Goal: Task Accomplishment & Management: Use online tool/utility

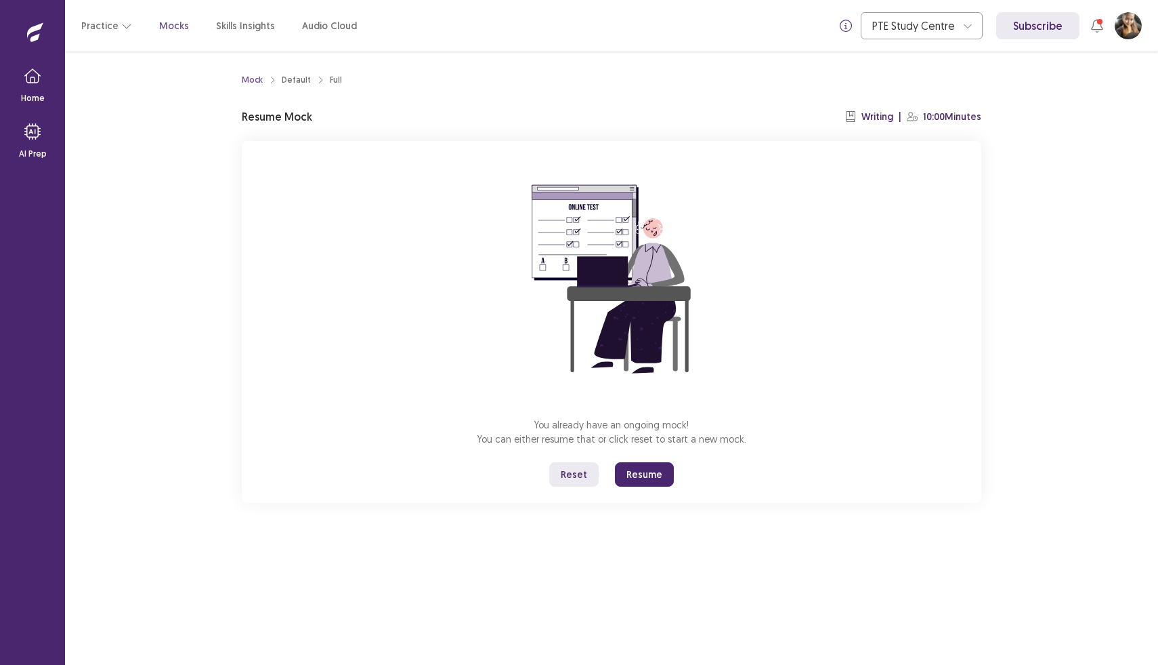
click at [644, 476] on button "Resume" at bounding box center [644, 474] width 59 height 24
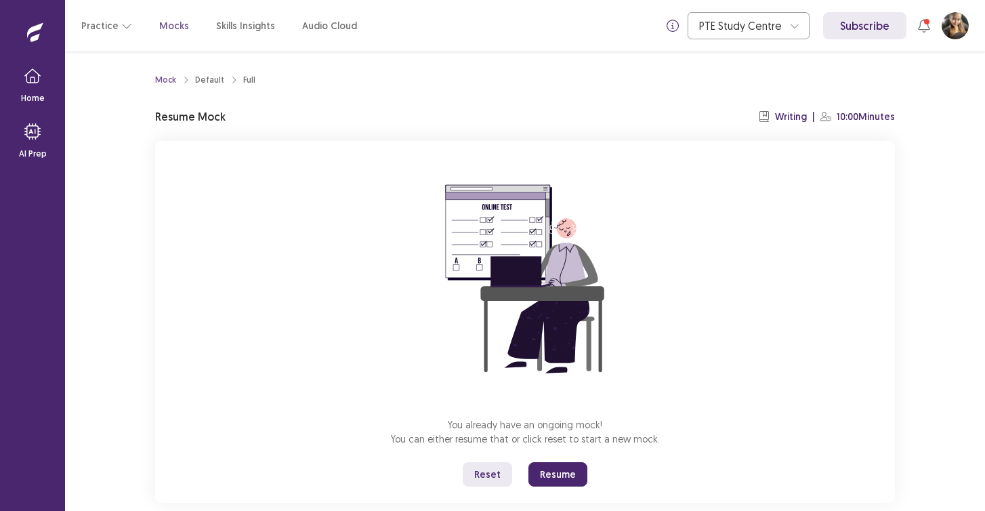
click at [537, 467] on button "Resume" at bounding box center [557, 474] width 59 height 24
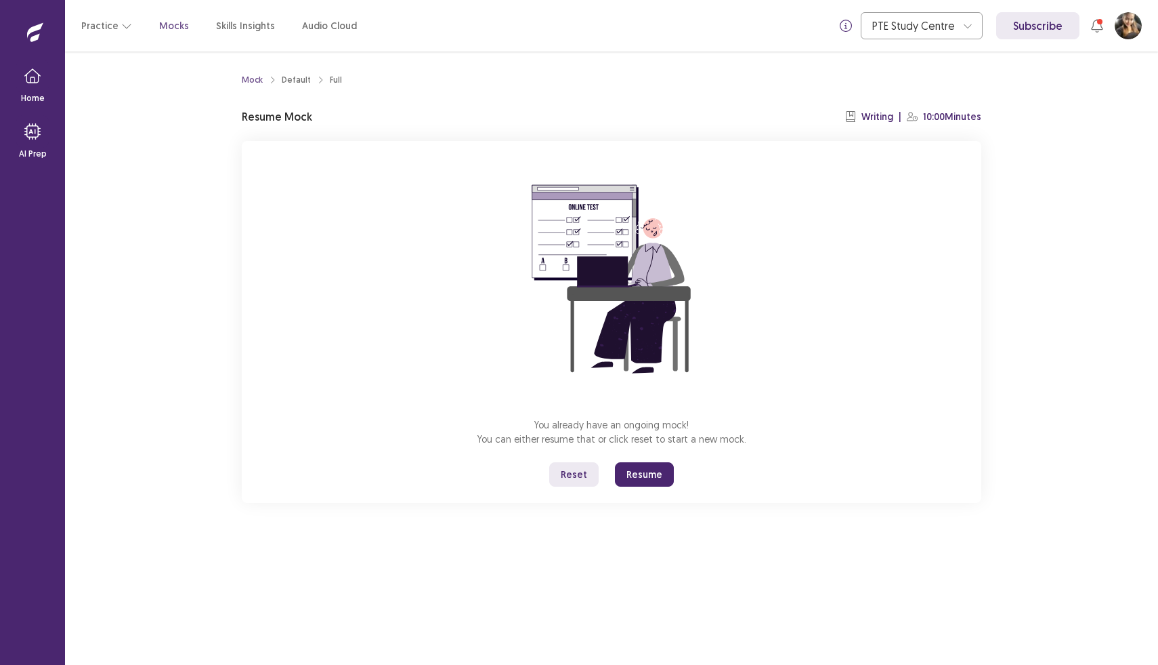
click at [587, 476] on button "Reset" at bounding box center [573, 474] width 49 height 24
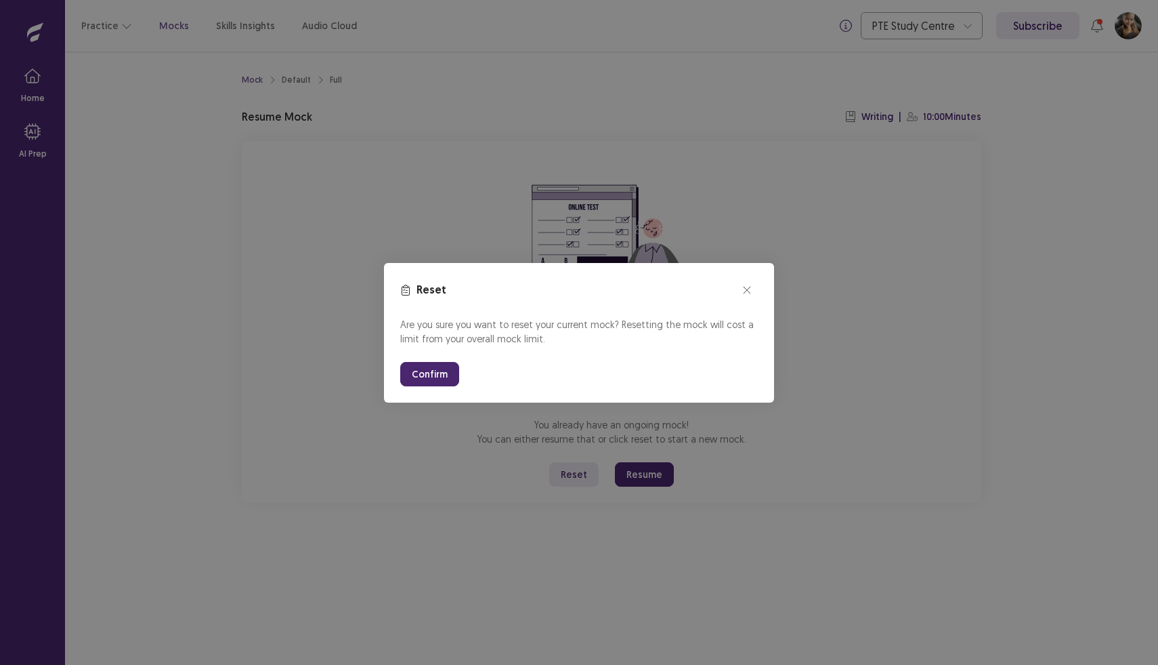
click at [427, 367] on button "Confirm" at bounding box center [429, 374] width 59 height 24
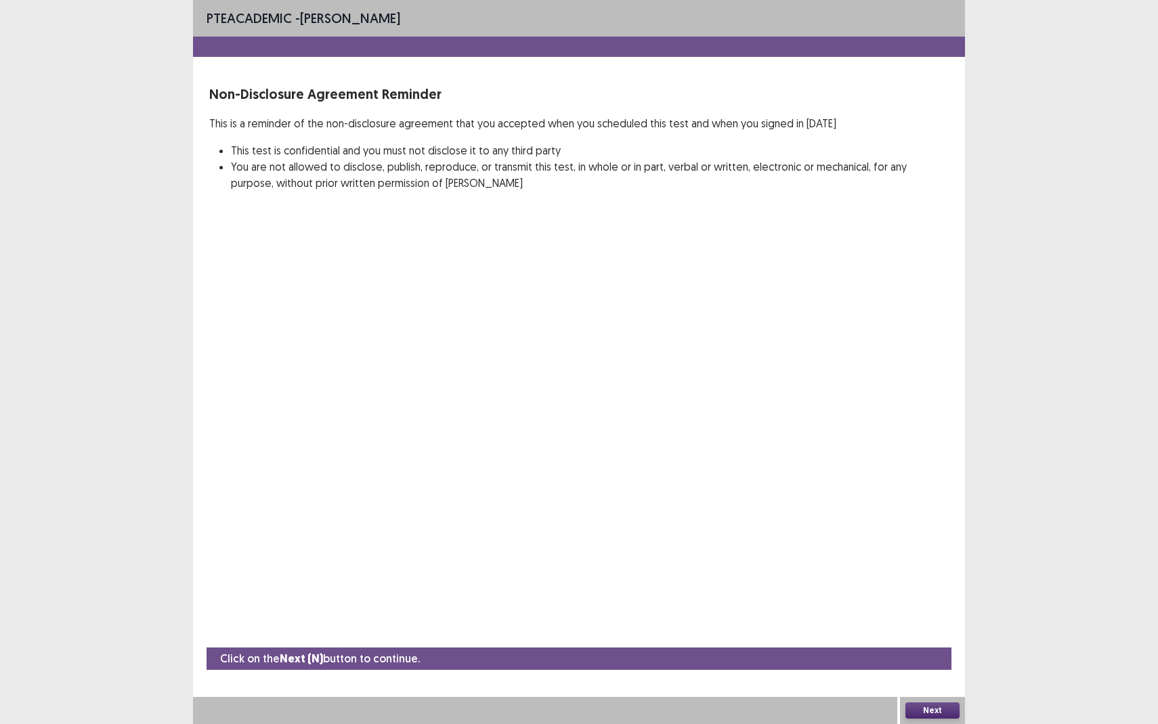
click at [927, 664] on button "Next" at bounding box center [933, 711] width 54 height 16
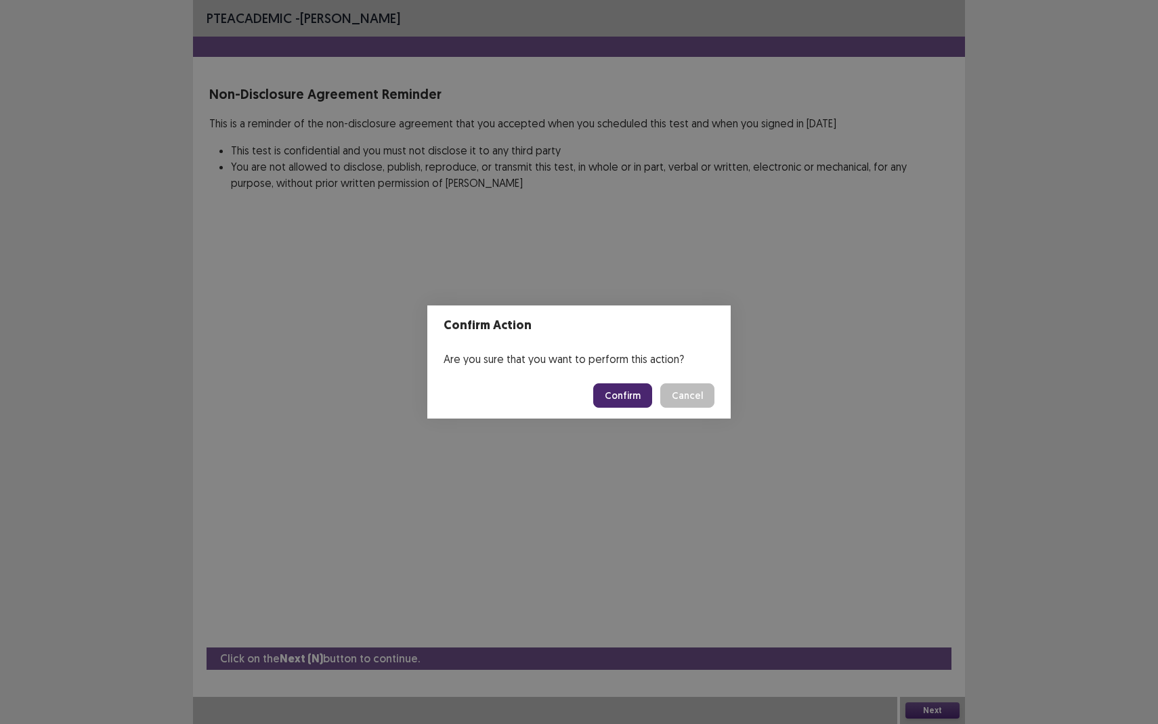
click at [629, 400] on button "Confirm" at bounding box center [622, 395] width 59 height 24
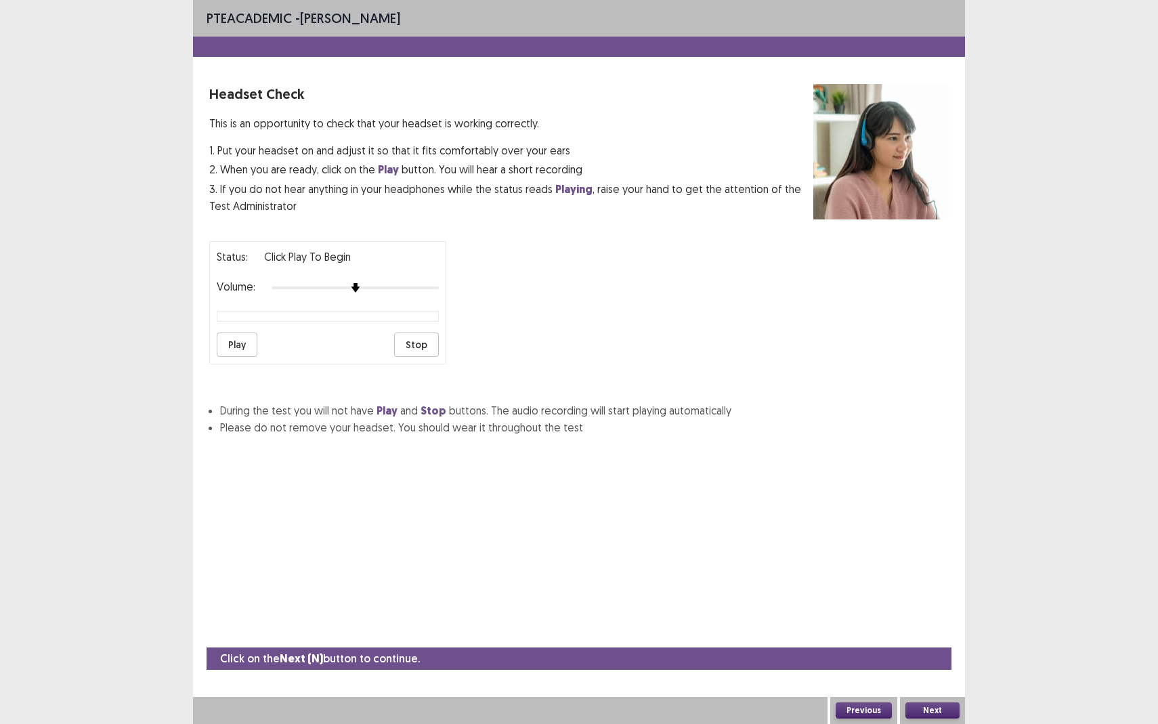
click at [416, 346] on button "Stop" at bounding box center [416, 345] width 45 height 24
click at [238, 333] on button "Play" at bounding box center [237, 345] width 41 height 24
click at [934, 664] on button "Next" at bounding box center [933, 711] width 54 height 16
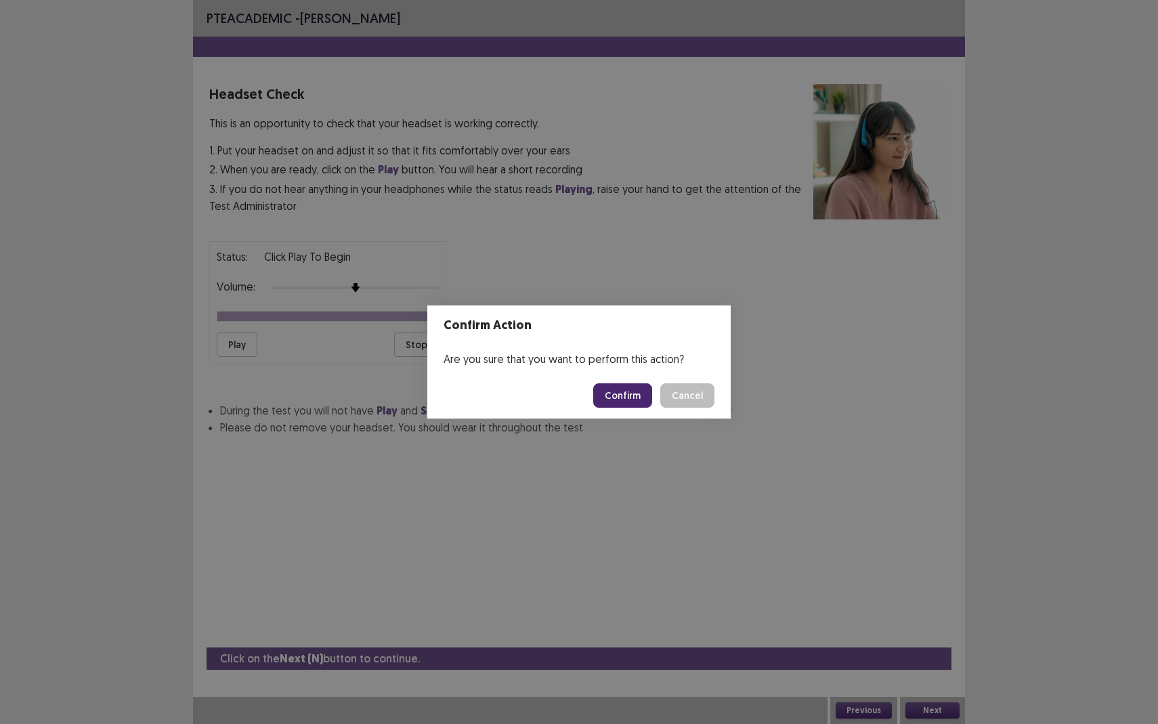
click at [612, 393] on button "Confirm" at bounding box center [622, 395] width 59 height 24
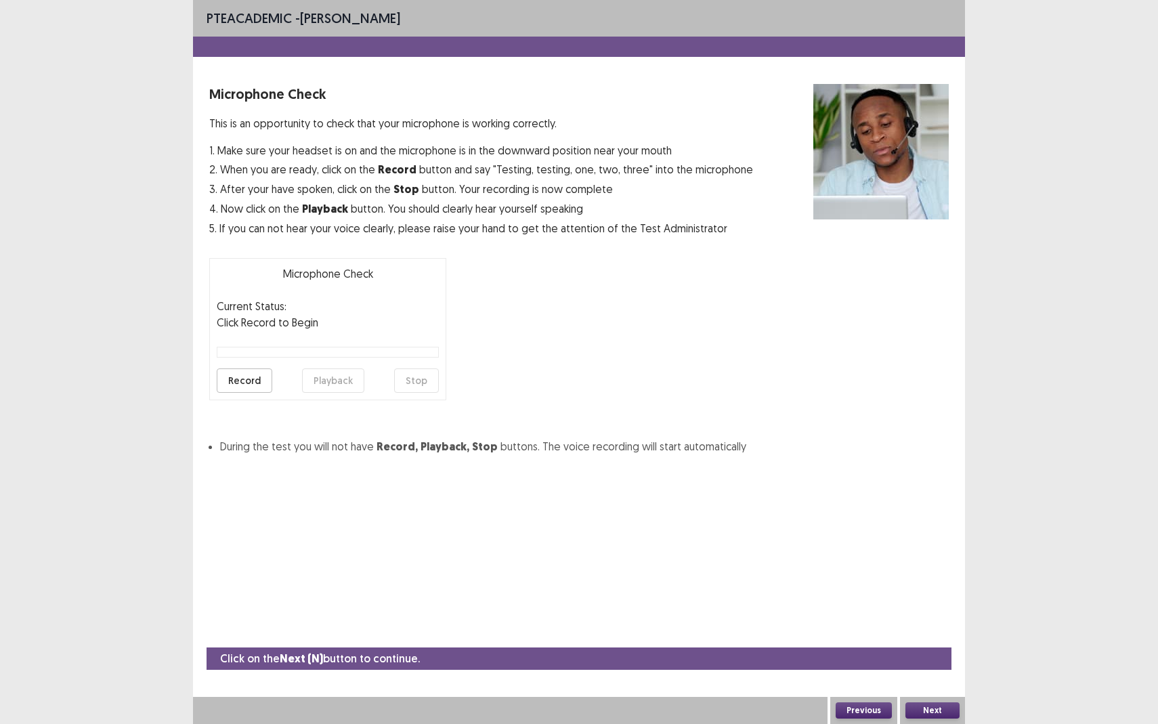
click at [241, 381] on button "Record" at bounding box center [245, 381] width 56 height 24
click at [419, 383] on button "Stop" at bounding box center [416, 381] width 45 height 24
click at [239, 377] on button "Record" at bounding box center [245, 381] width 56 height 24
click at [420, 384] on button "Stop" at bounding box center [416, 381] width 45 height 24
click at [320, 385] on button "Playback" at bounding box center [333, 381] width 62 height 24
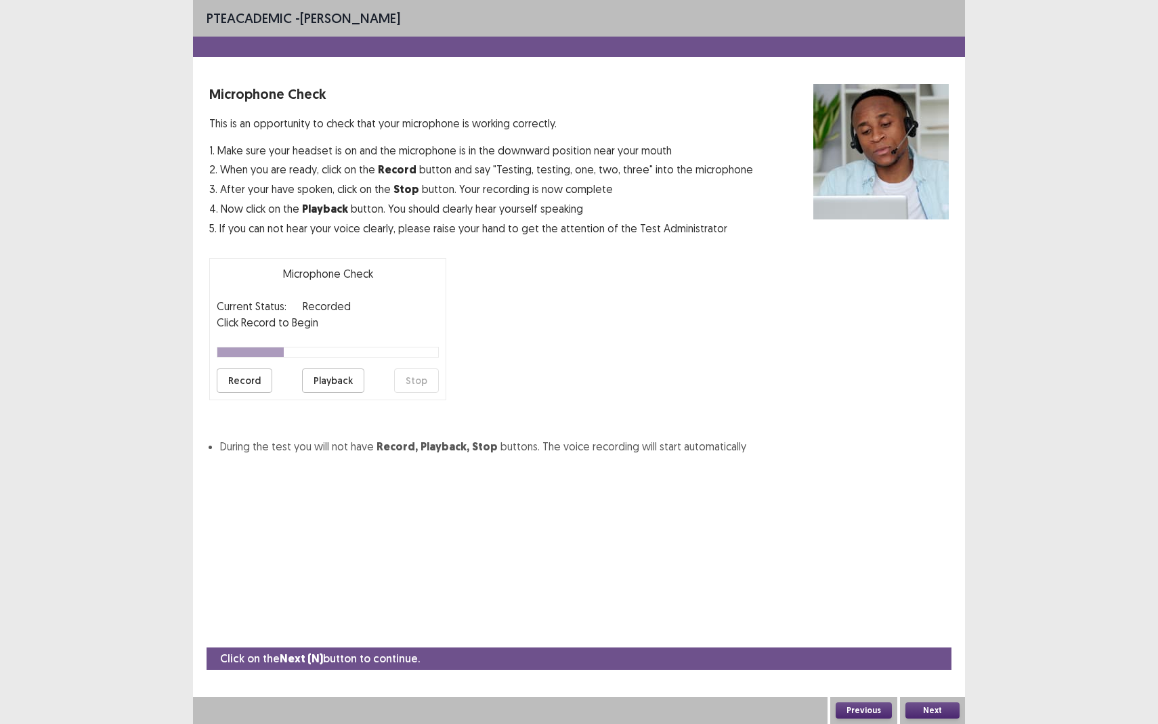
click at [932, 664] on button "Next" at bounding box center [933, 711] width 54 height 16
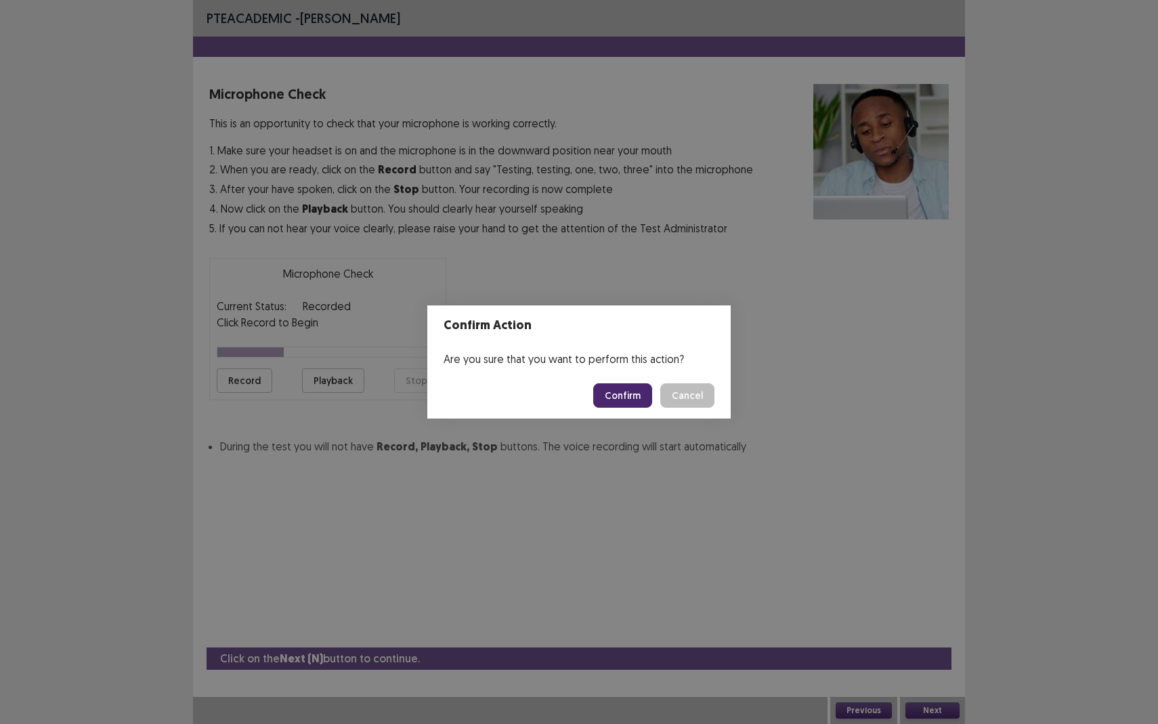
click at [627, 404] on button "Confirm" at bounding box center [622, 395] width 59 height 24
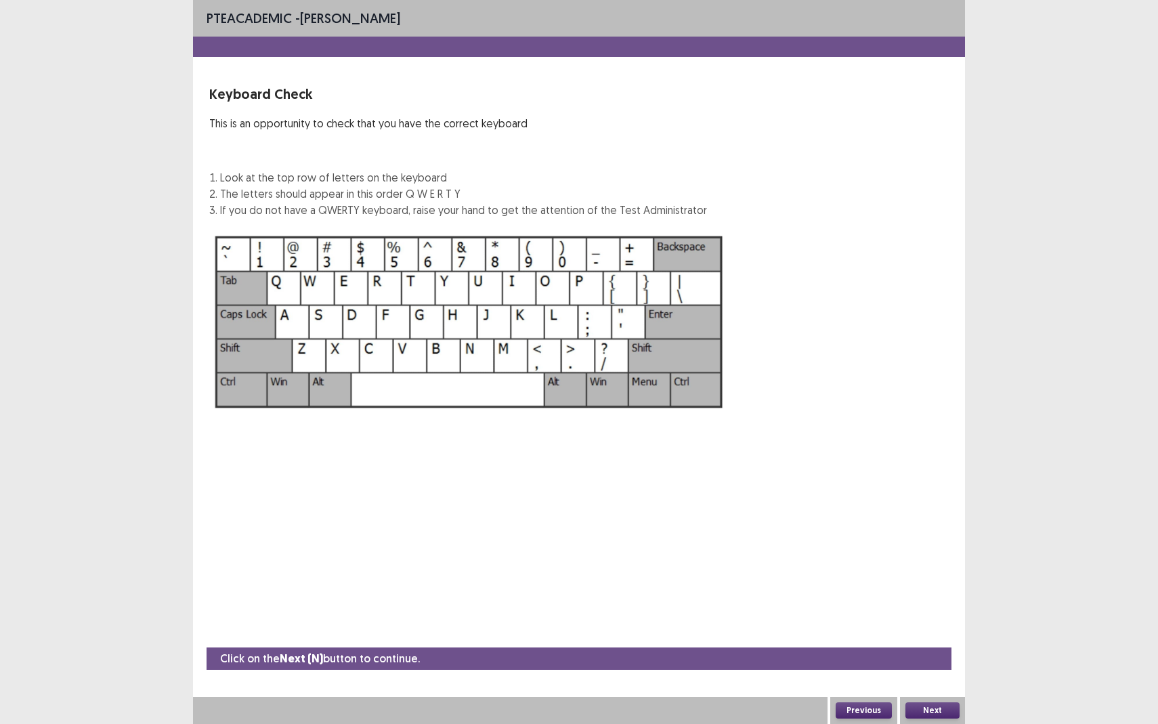
click at [934, 664] on button "Next" at bounding box center [933, 711] width 54 height 16
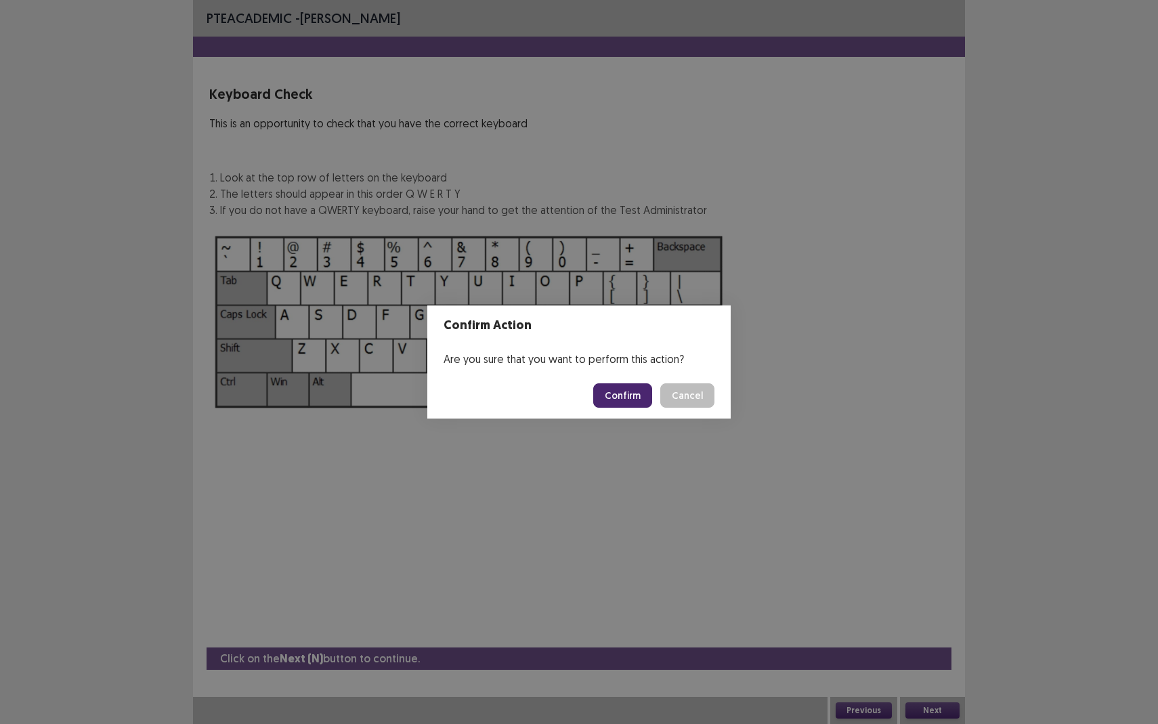
click at [612, 392] on button "Confirm" at bounding box center [622, 395] width 59 height 24
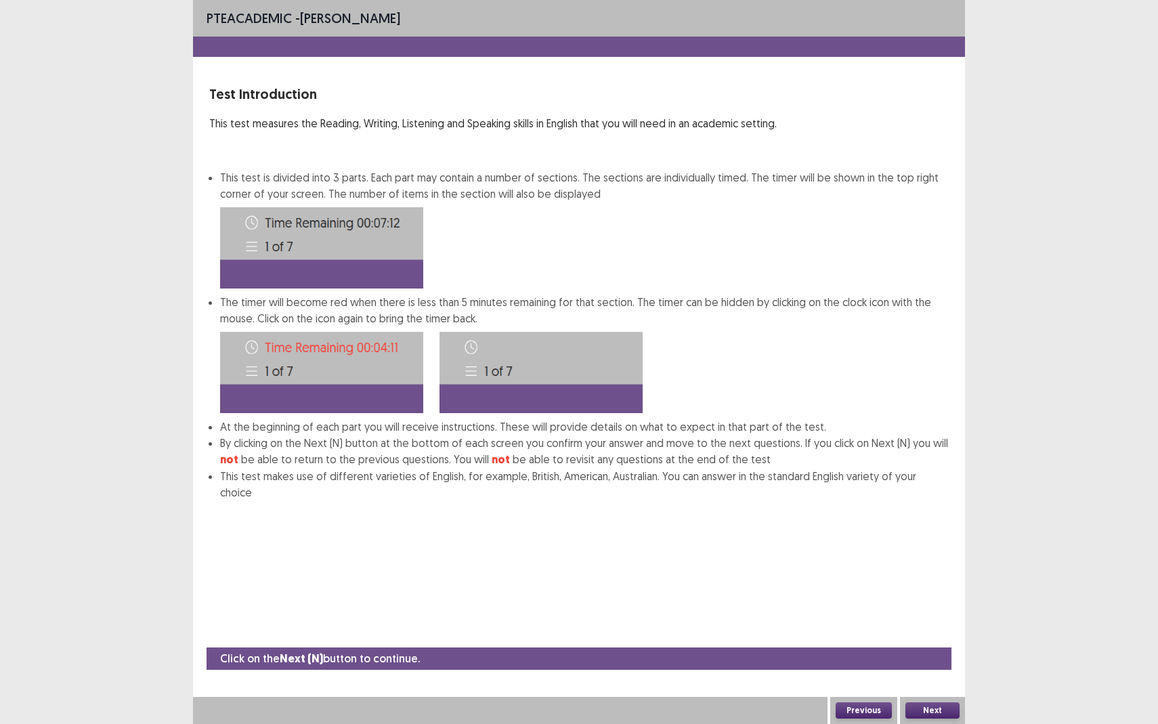
click at [923, 664] on button "Next" at bounding box center [933, 711] width 54 height 16
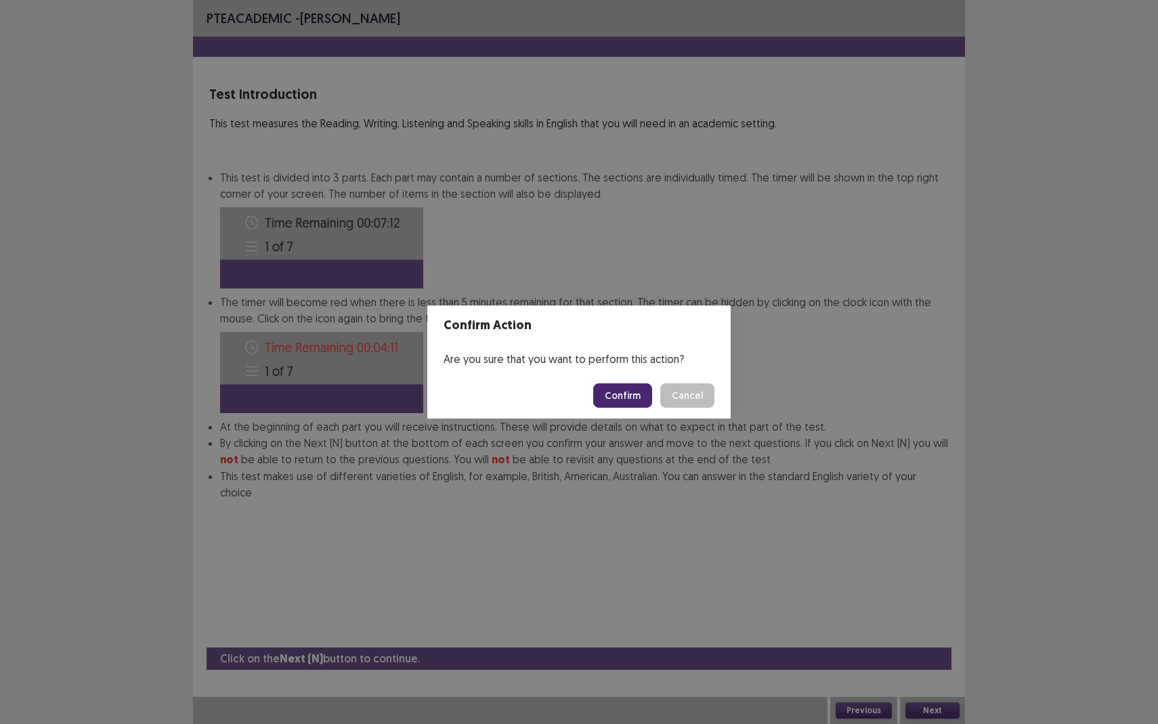
click at [627, 393] on button "Confirm" at bounding box center [622, 395] width 59 height 24
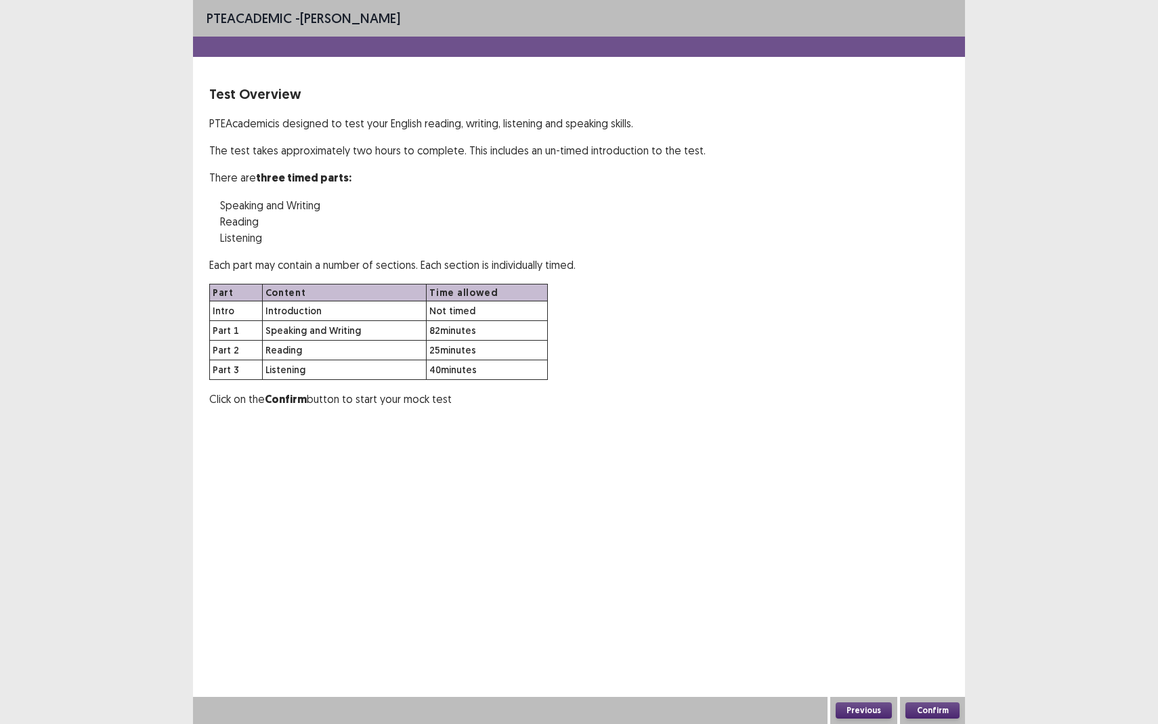
click at [922, 664] on button "Confirm" at bounding box center [933, 711] width 54 height 16
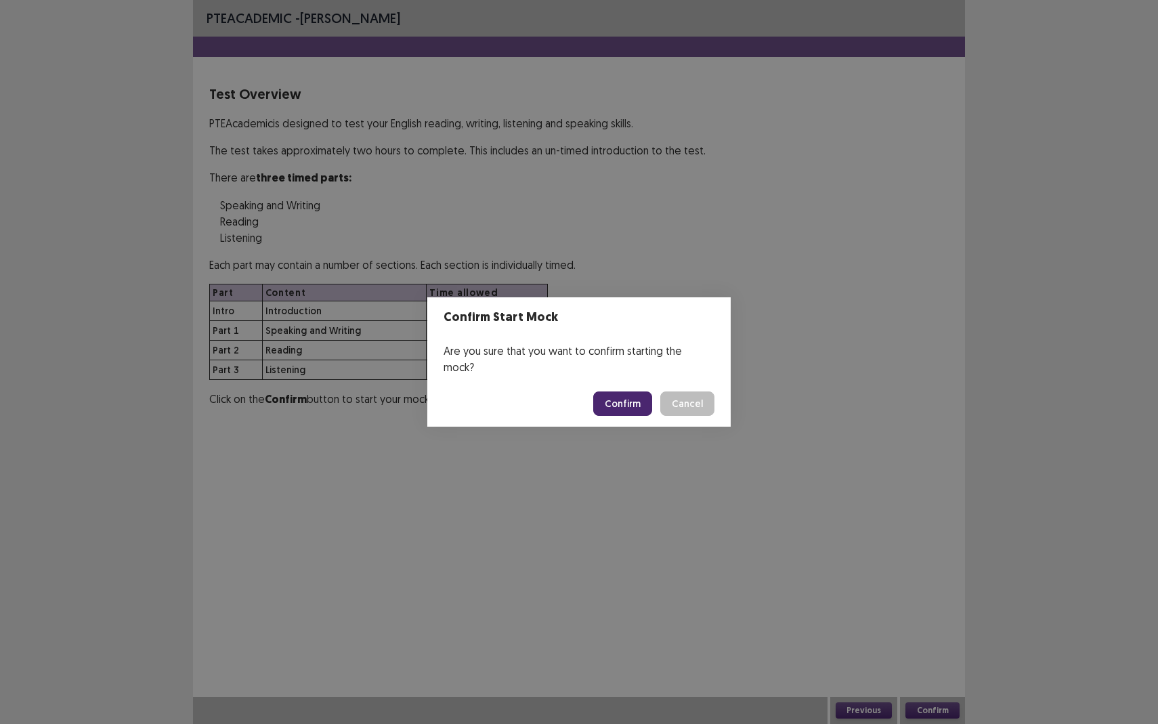
click at [619, 392] on button "Confirm" at bounding box center [622, 404] width 59 height 24
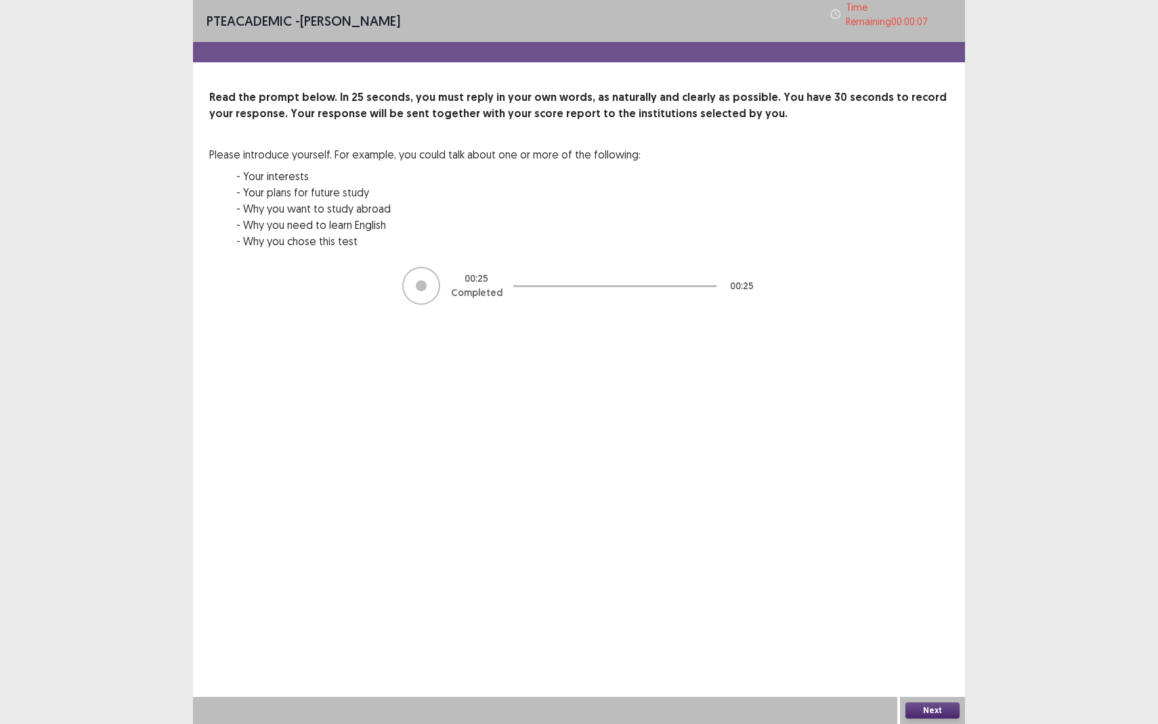
click at [928, 664] on button "Next" at bounding box center [933, 711] width 54 height 16
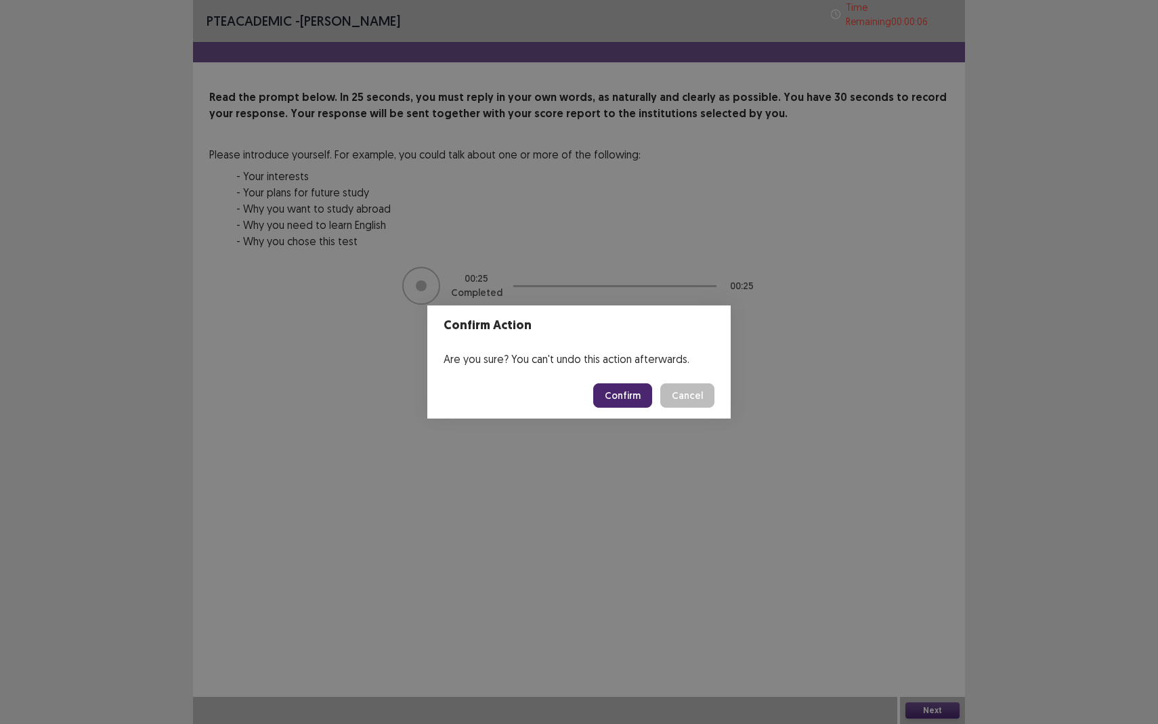
click at [619, 402] on button "Confirm" at bounding box center [622, 395] width 59 height 24
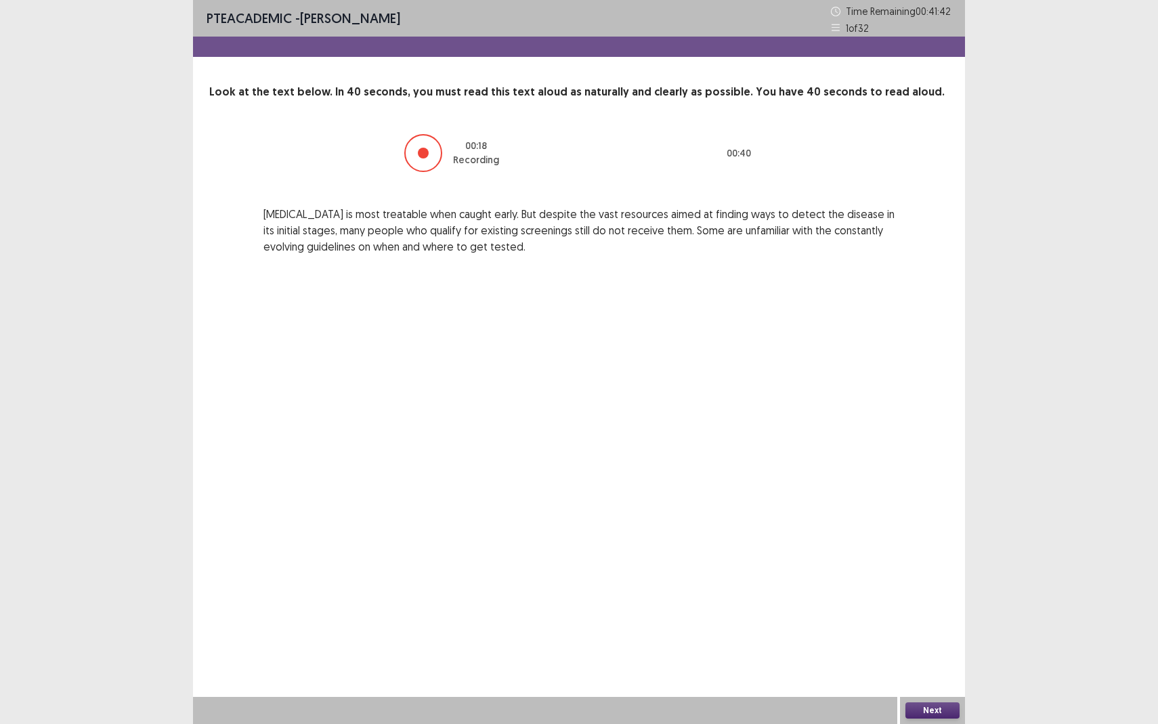
click at [927, 664] on button "Next" at bounding box center [933, 711] width 54 height 16
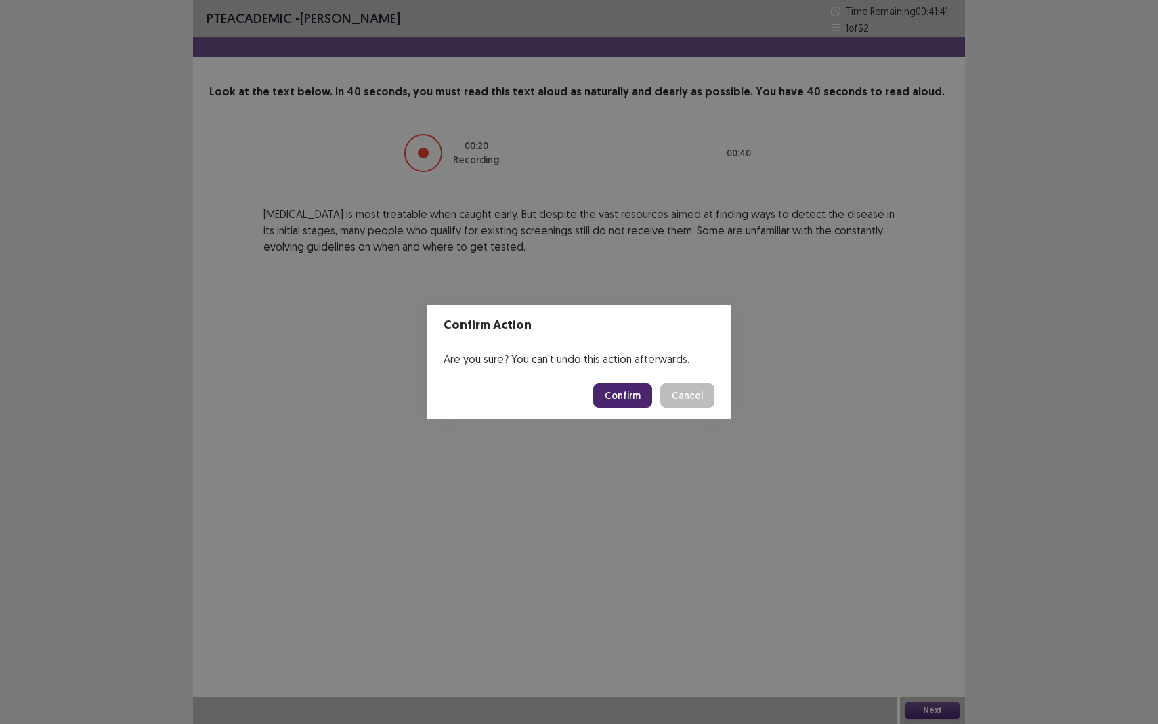
click at [630, 392] on button "Confirm" at bounding box center [622, 395] width 59 height 24
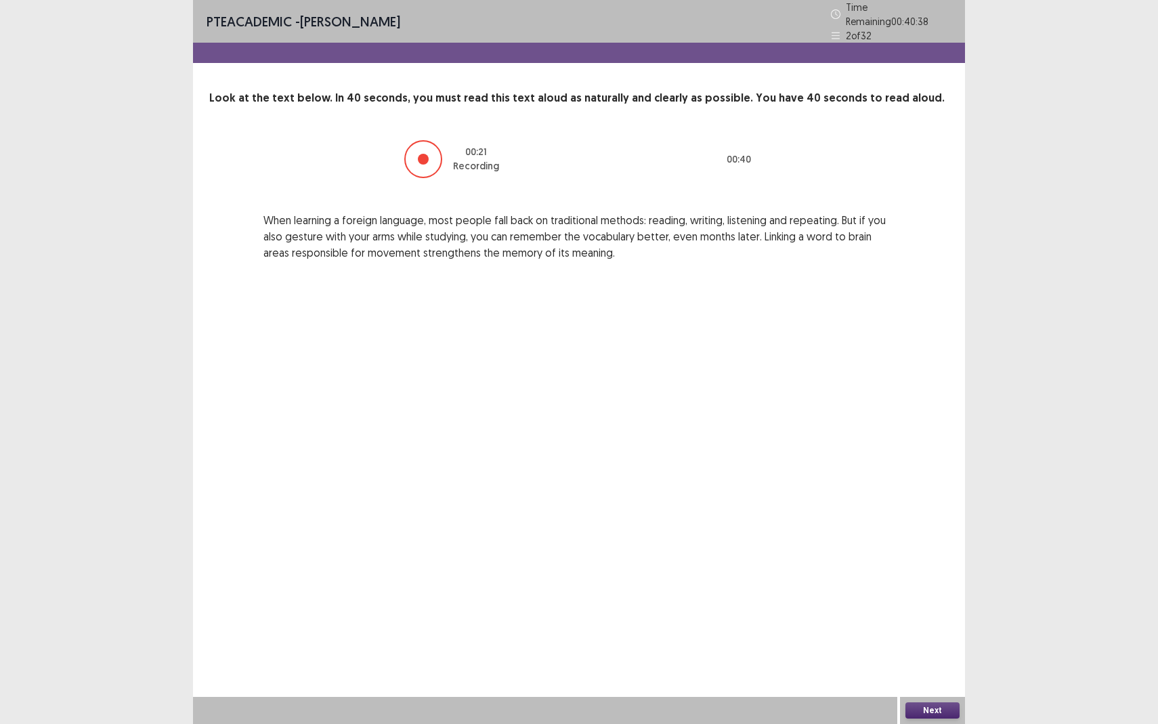
click at [927, 664] on button "Next" at bounding box center [933, 711] width 54 height 16
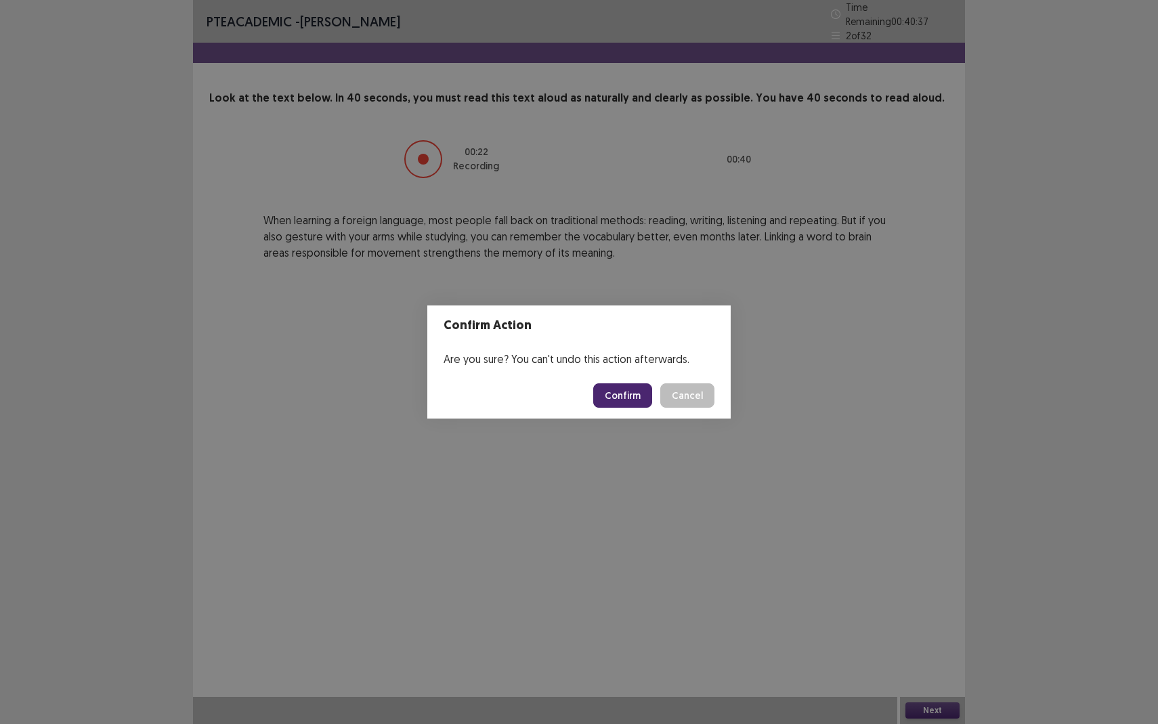
click at [623, 401] on button "Confirm" at bounding box center [622, 395] width 59 height 24
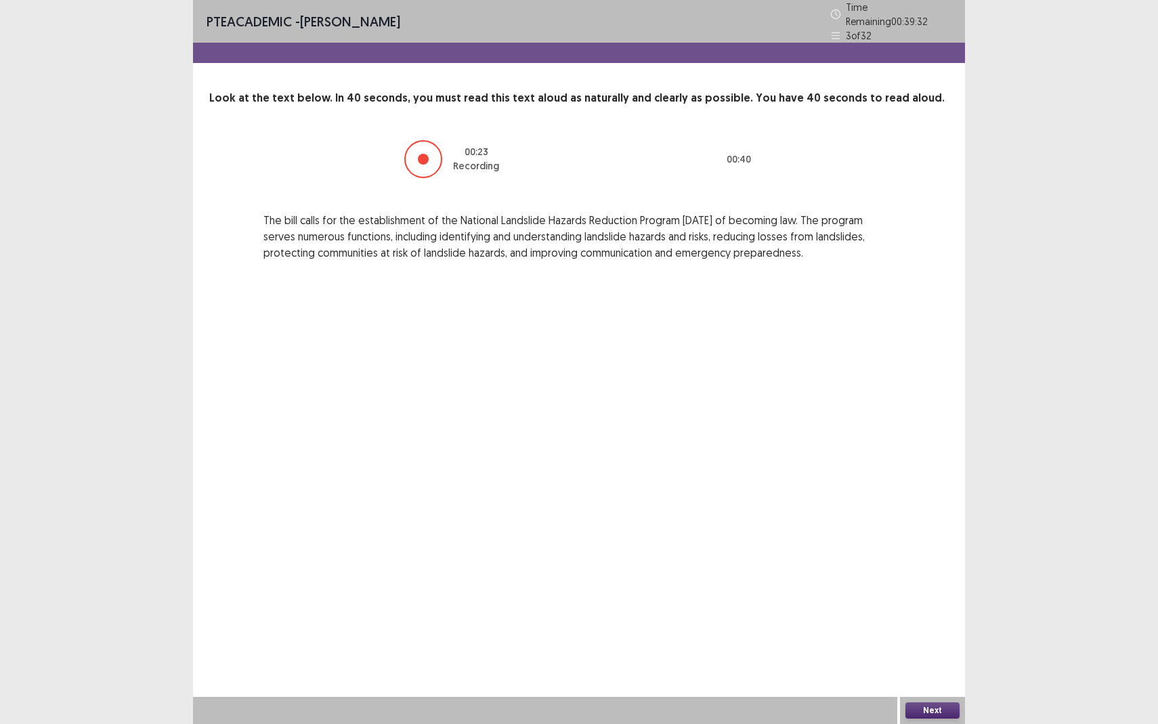
click at [919, 664] on button "Next" at bounding box center [933, 711] width 54 height 16
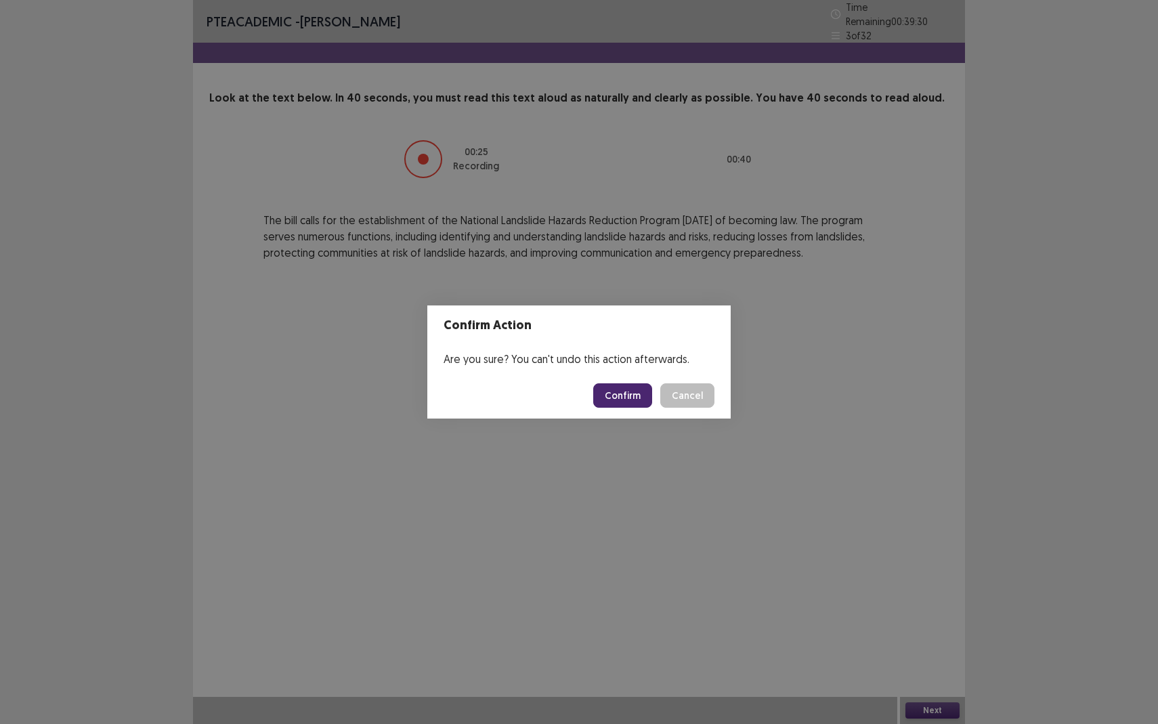
click at [633, 400] on button "Confirm" at bounding box center [622, 395] width 59 height 24
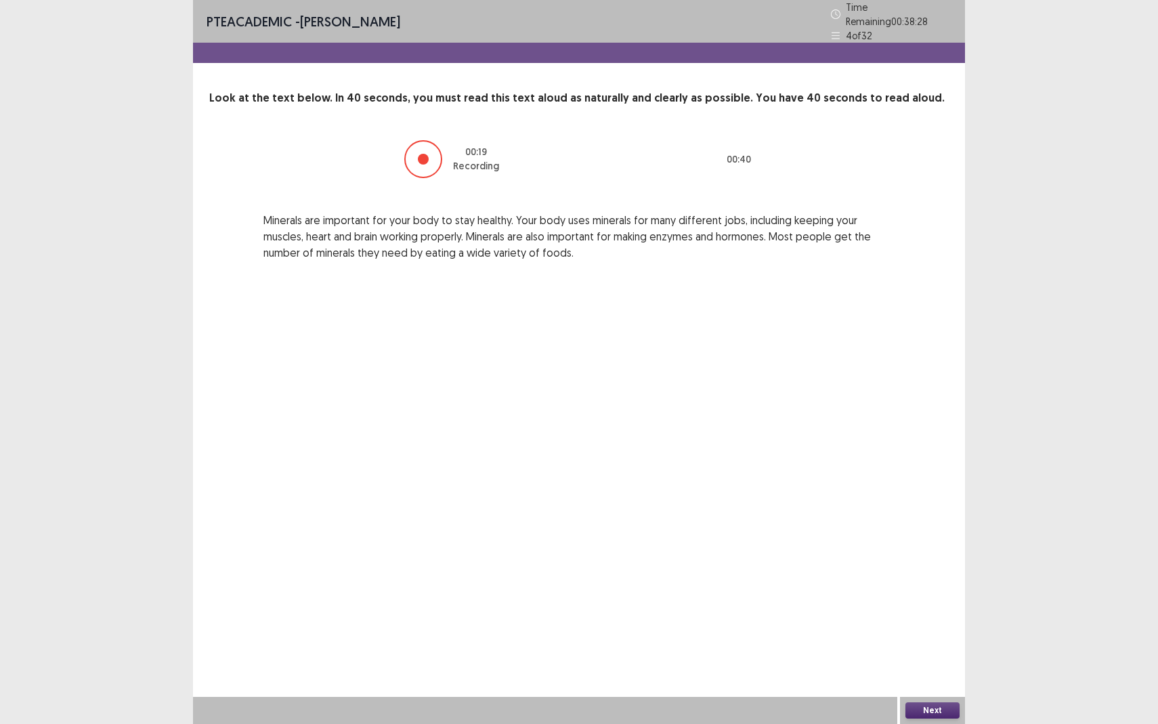
click at [916, 664] on div "Next" at bounding box center [932, 710] width 65 height 27
click at [917, 664] on button "Next" at bounding box center [933, 711] width 54 height 16
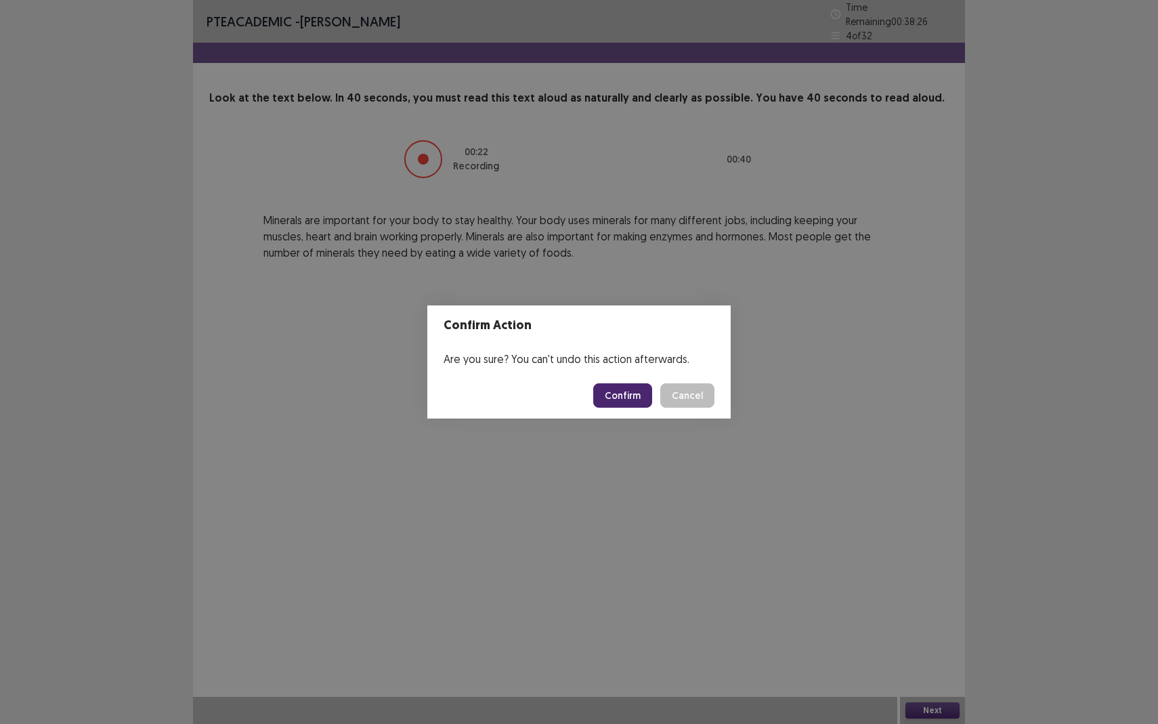
click at [606, 391] on button "Confirm" at bounding box center [622, 395] width 59 height 24
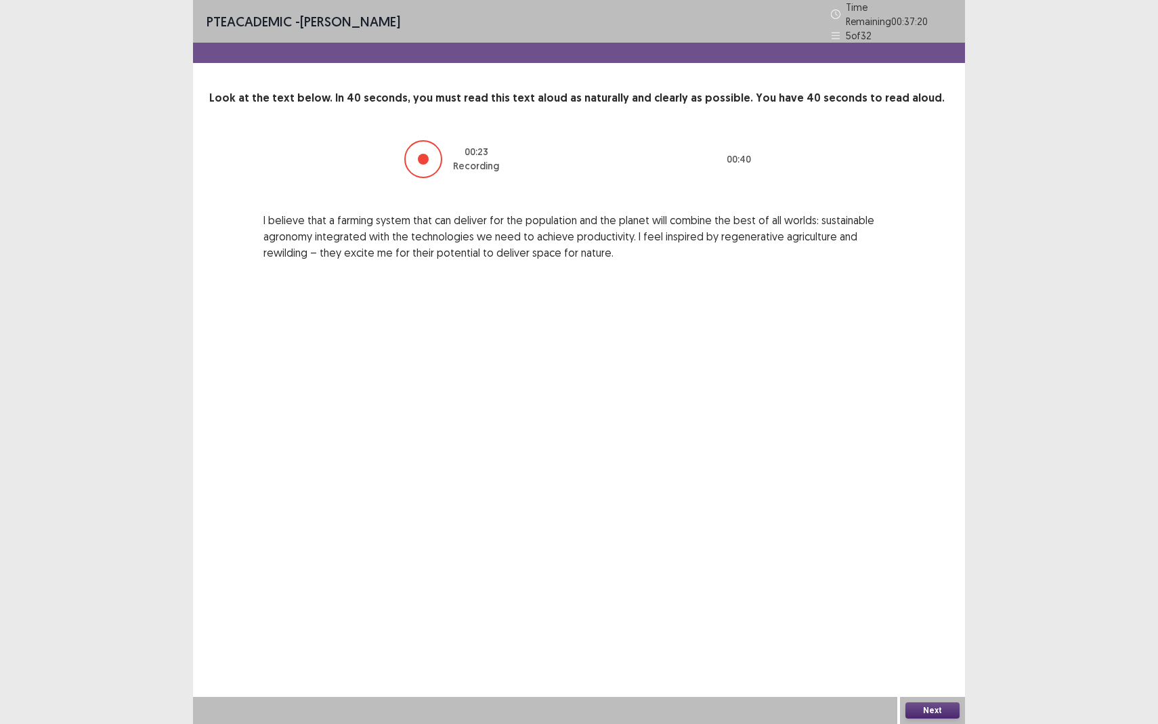
click at [934, 664] on button "Next" at bounding box center [933, 711] width 54 height 16
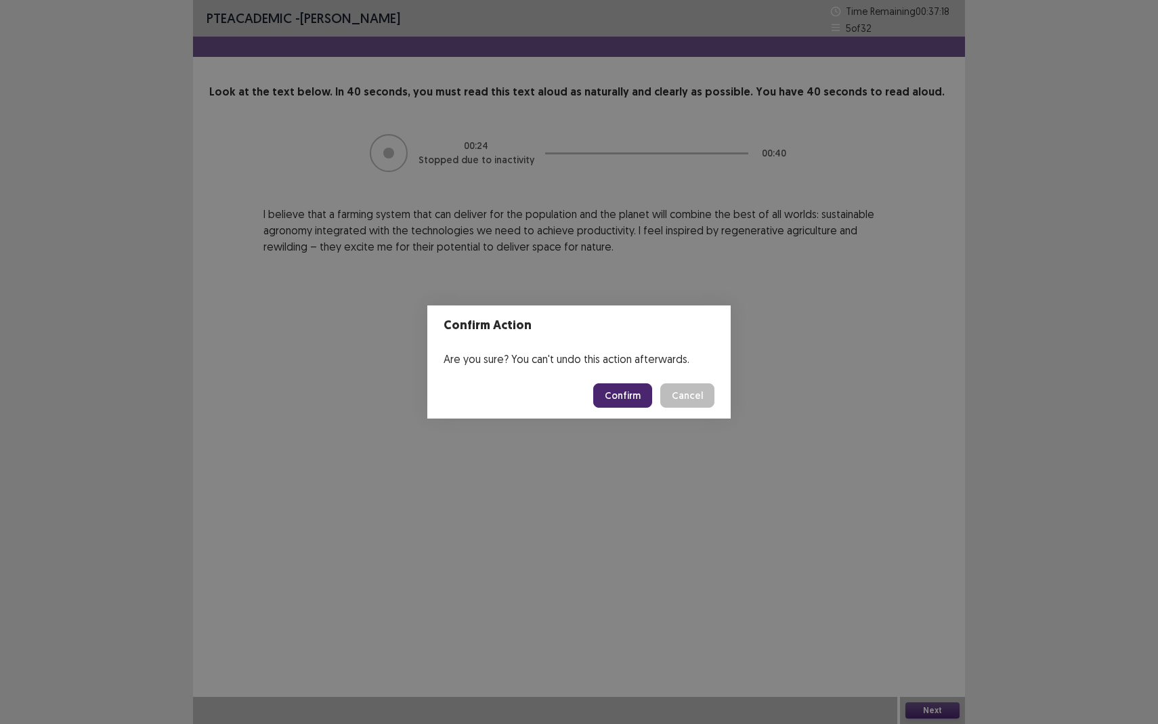
click at [641, 397] on button "Confirm" at bounding box center [622, 395] width 59 height 24
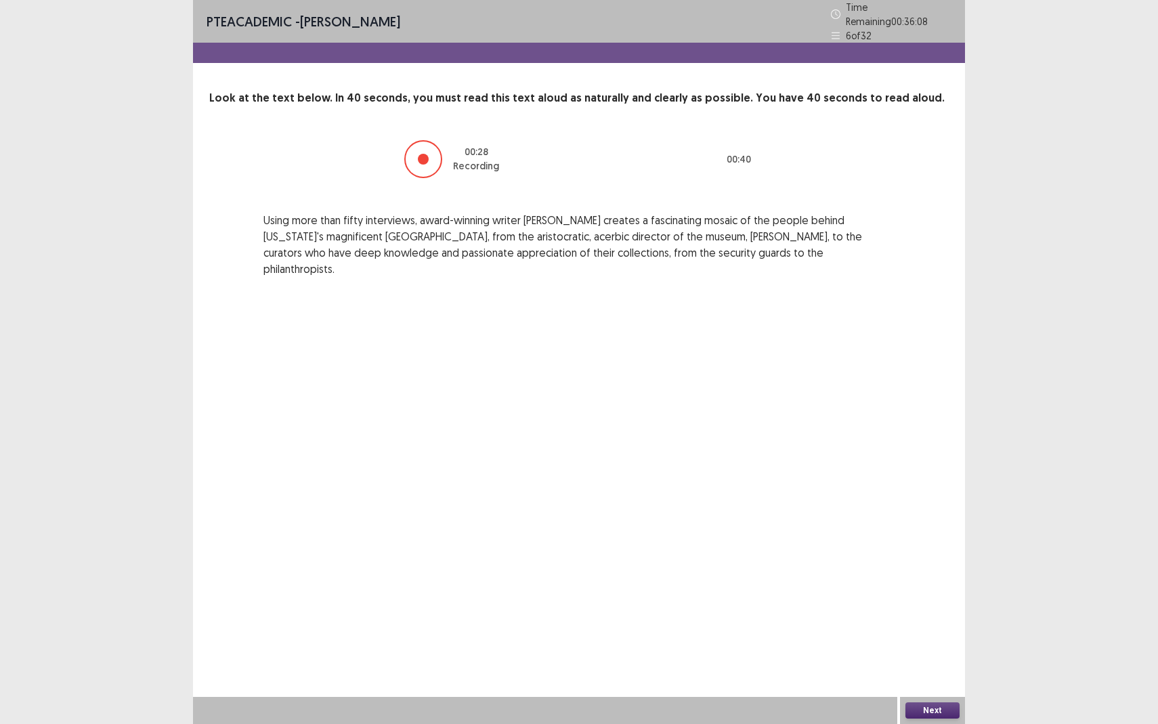
click at [923, 664] on button "Next" at bounding box center [933, 711] width 54 height 16
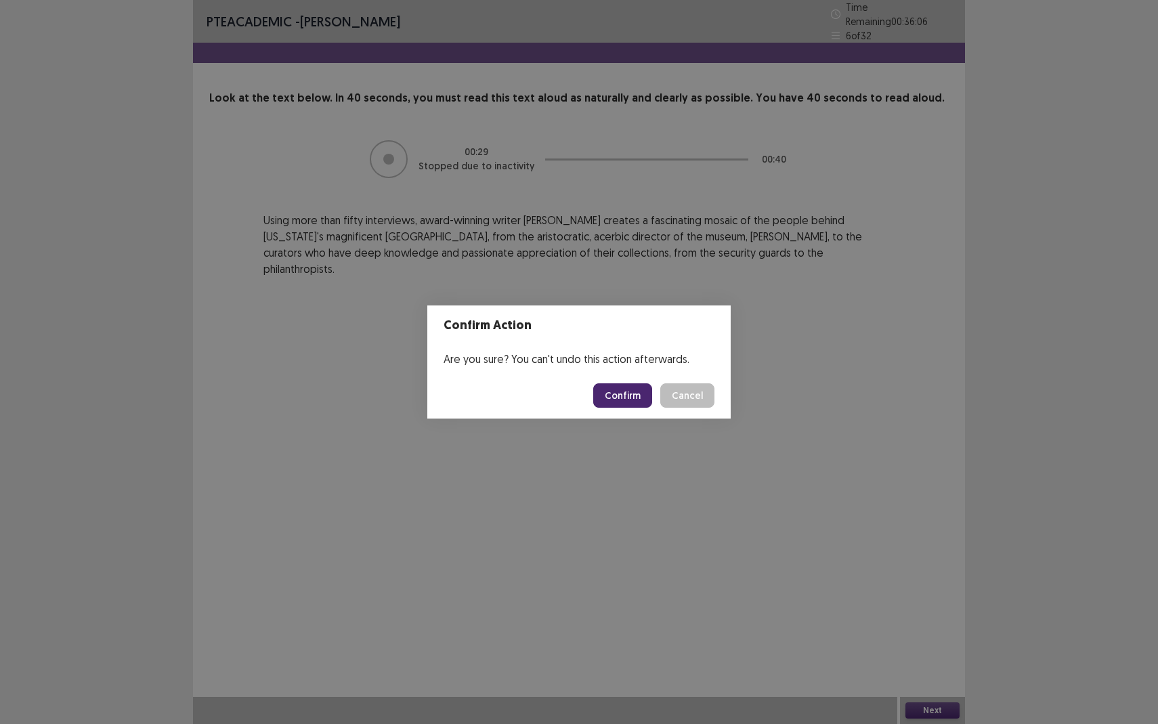
click at [635, 385] on button "Confirm" at bounding box center [622, 395] width 59 height 24
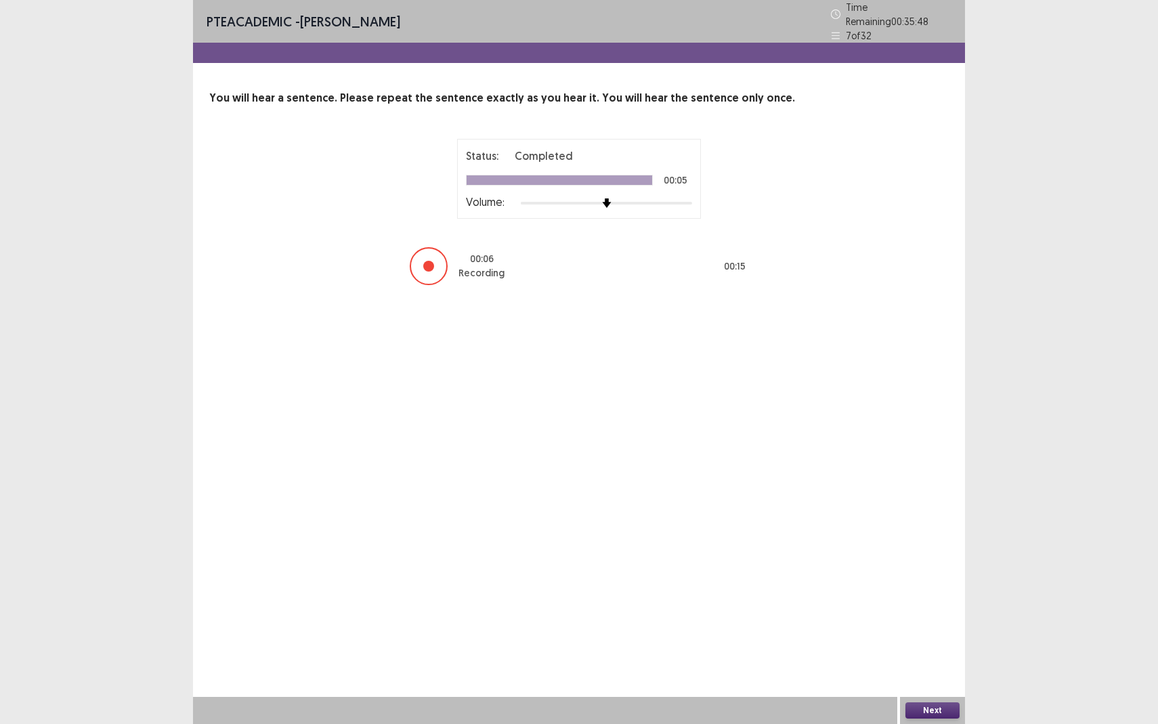
click at [945, 664] on div "PTE academic - Cristina Santero Time Remaining 00 : 35 : 48 7 of 32 You will he…" at bounding box center [579, 362] width 772 height 724
click at [940, 664] on button "Next" at bounding box center [933, 711] width 54 height 16
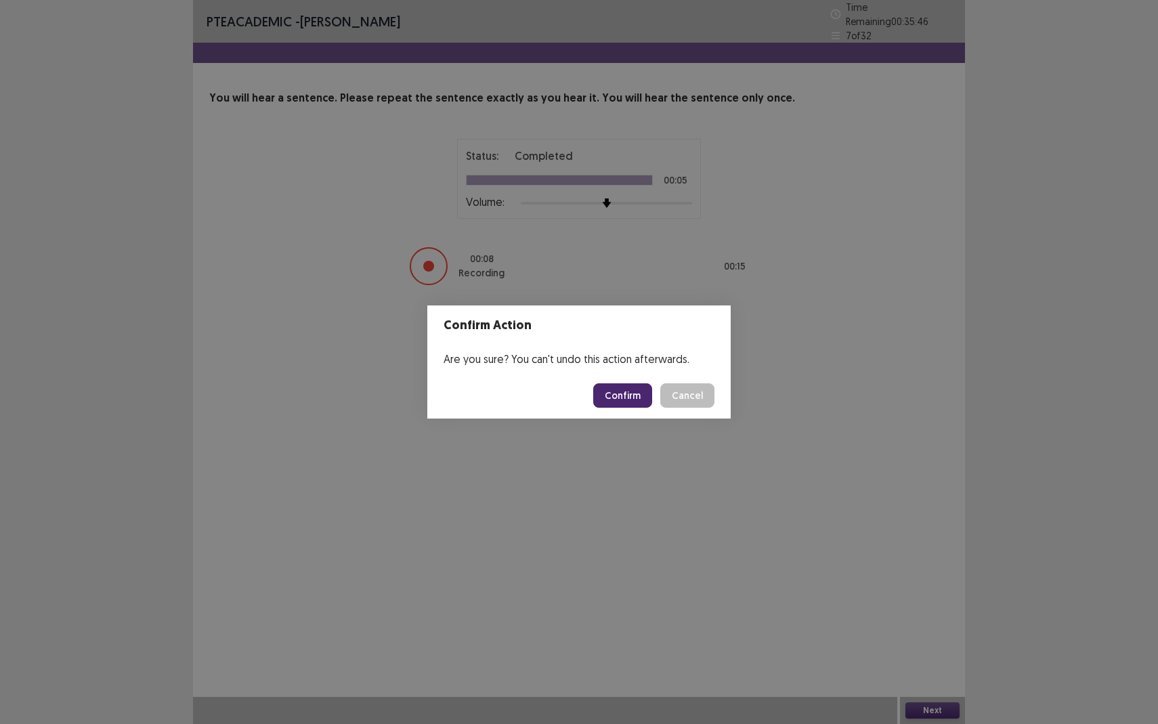
click at [630, 398] on button "Confirm" at bounding box center [622, 395] width 59 height 24
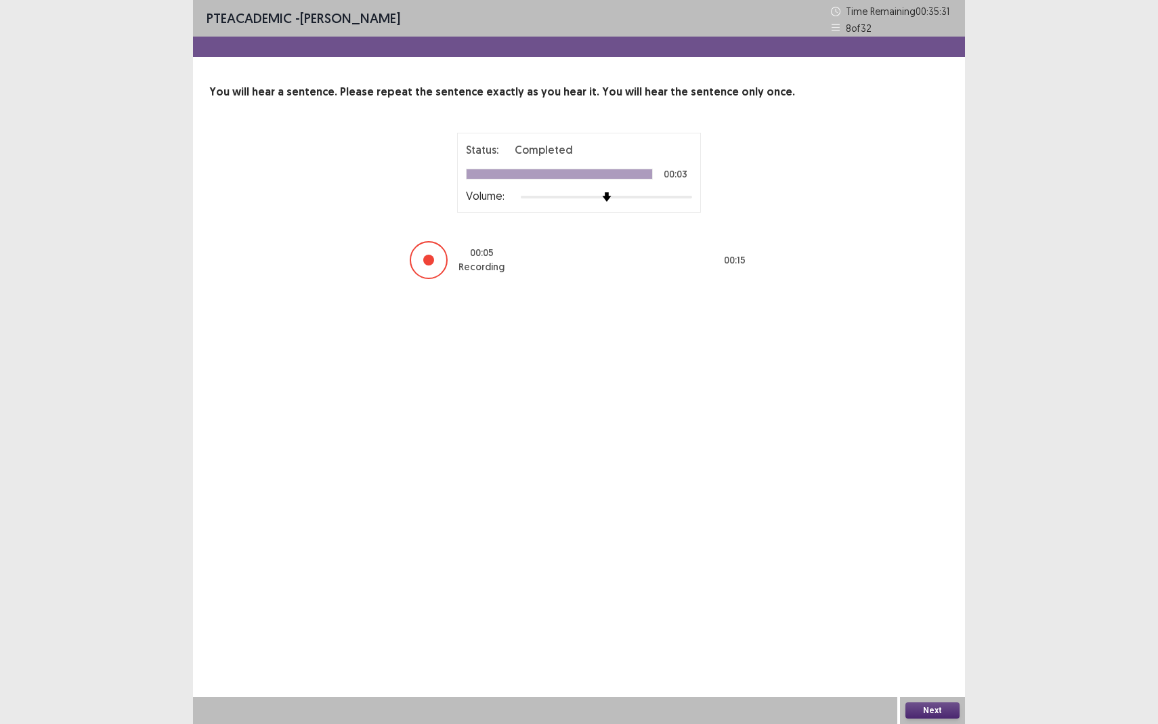
click at [918, 664] on button "Next" at bounding box center [933, 711] width 54 height 16
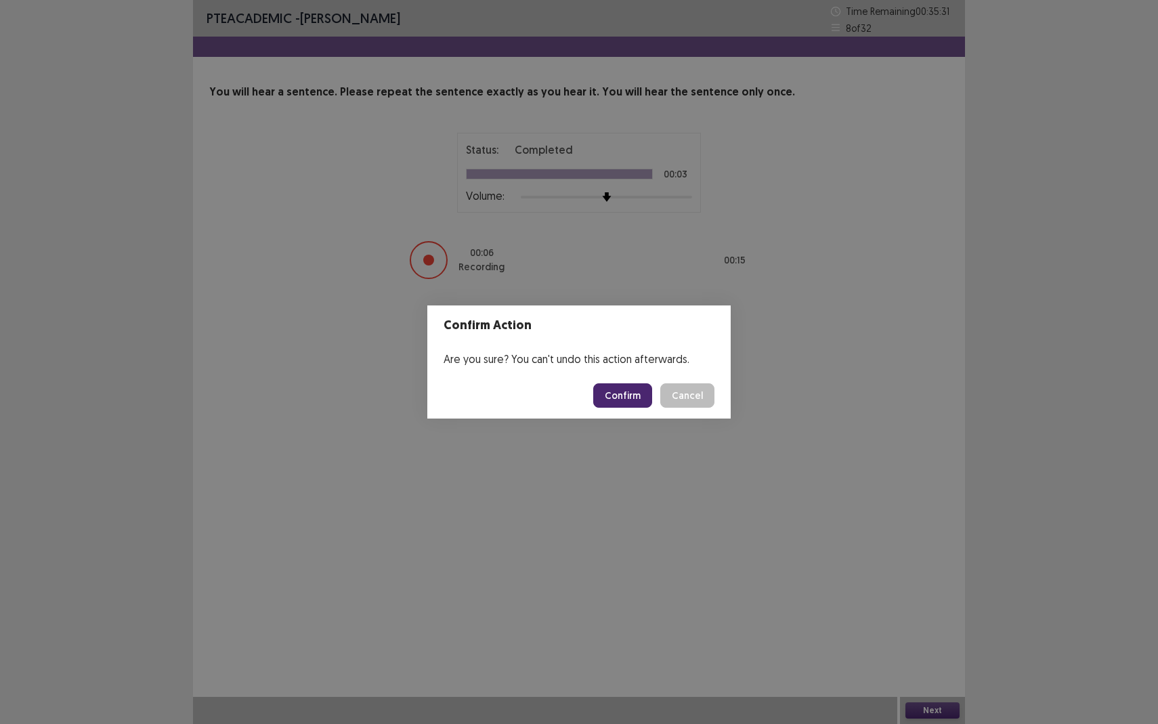
click at [626, 394] on button "Confirm" at bounding box center [622, 395] width 59 height 24
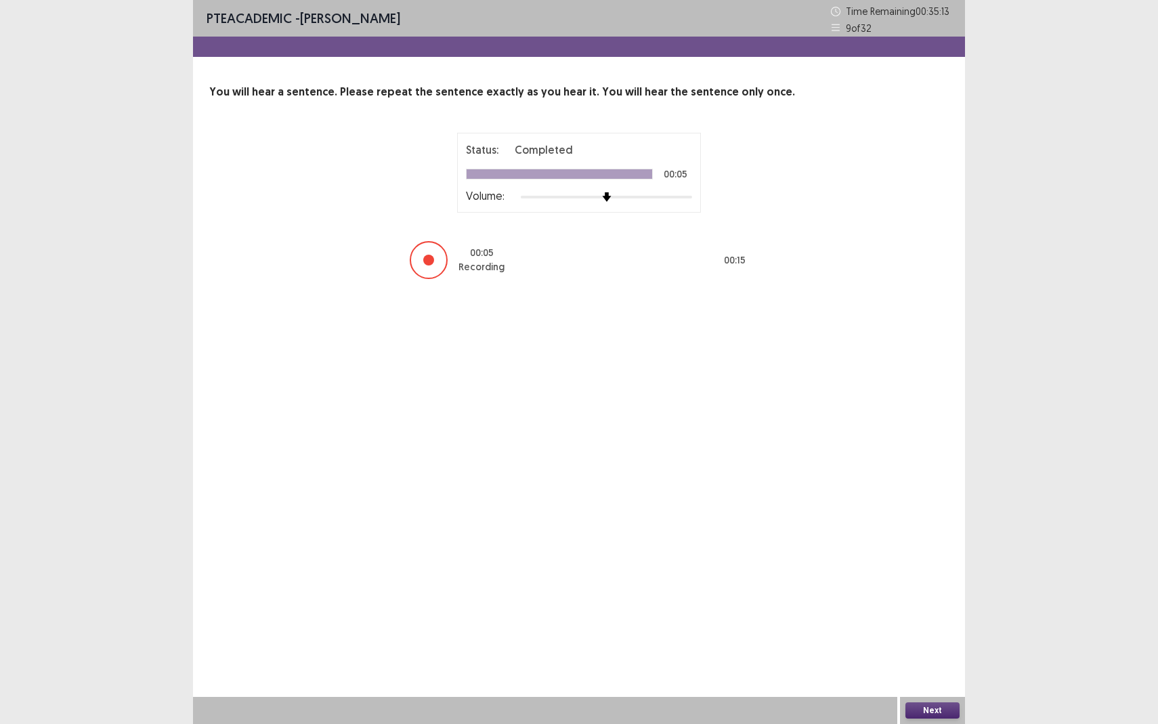
click at [929, 664] on button "Next" at bounding box center [933, 711] width 54 height 16
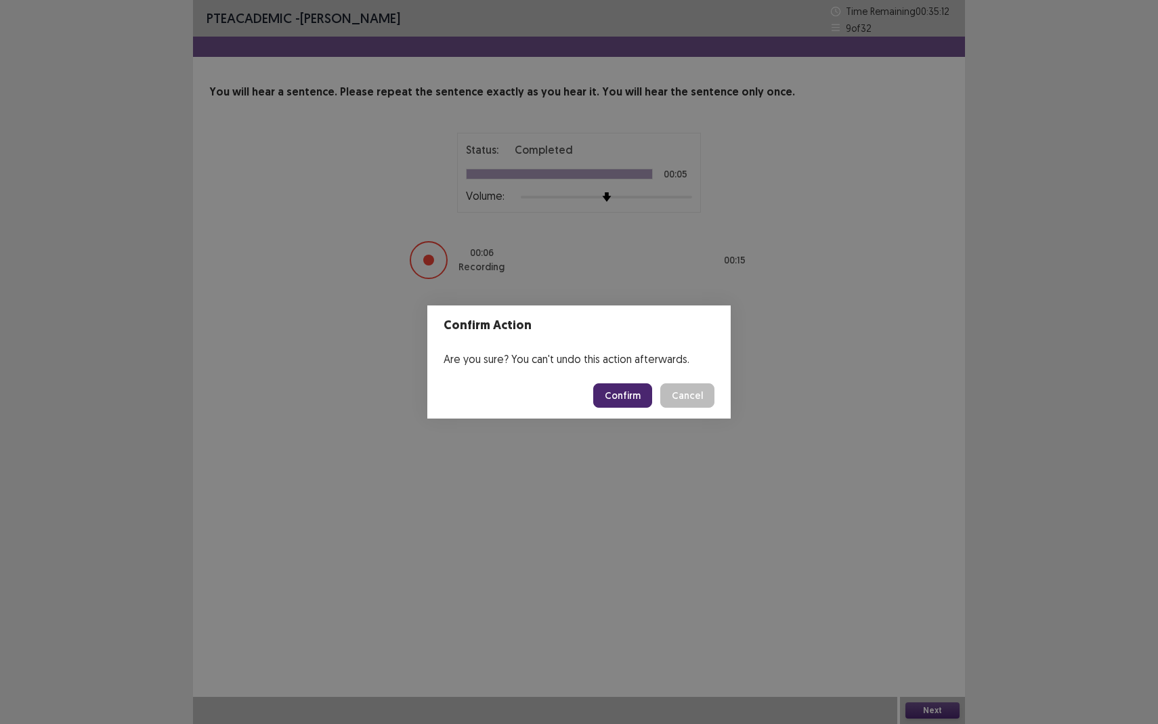
click at [629, 391] on button "Confirm" at bounding box center [622, 395] width 59 height 24
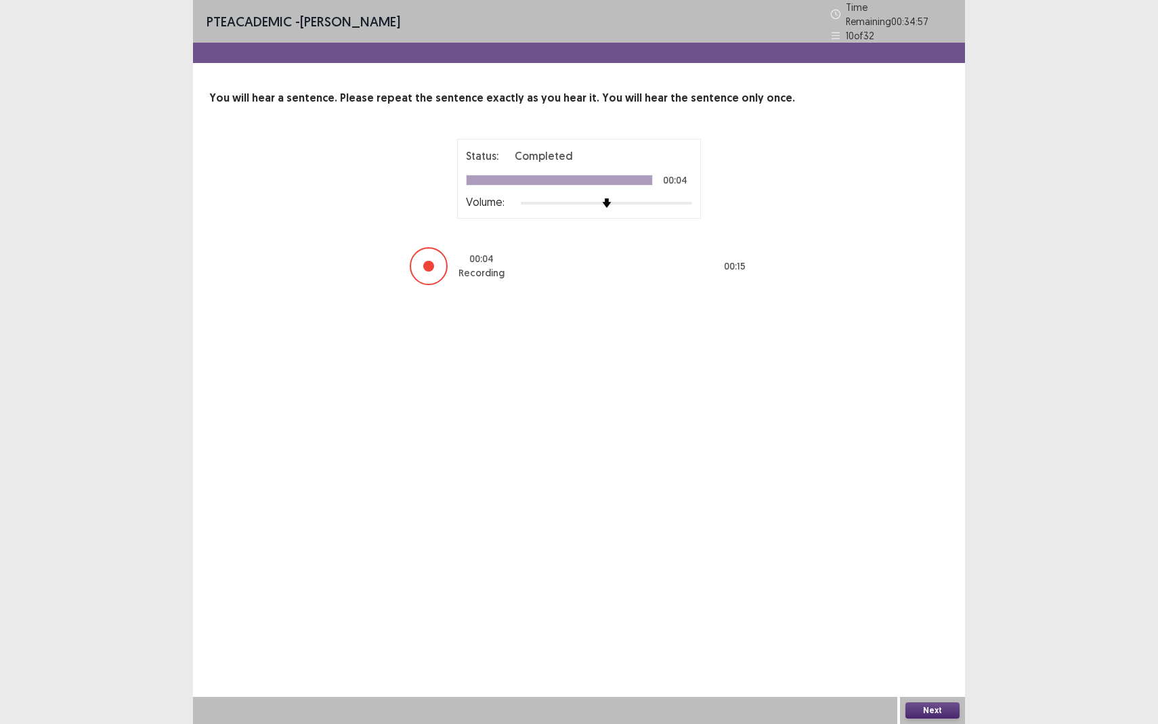
click at [924, 664] on button "Next" at bounding box center [933, 711] width 54 height 16
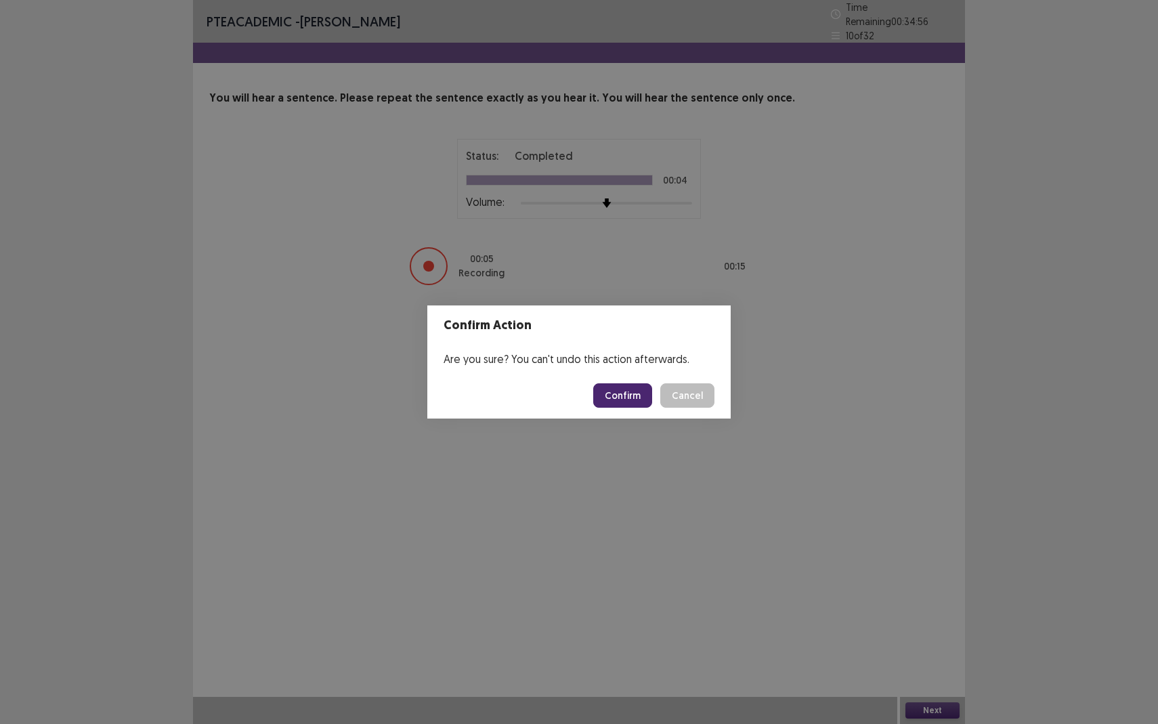
click at [616, 396] on button "Confirm" at bounding box center [622, 395] width 59 height 24
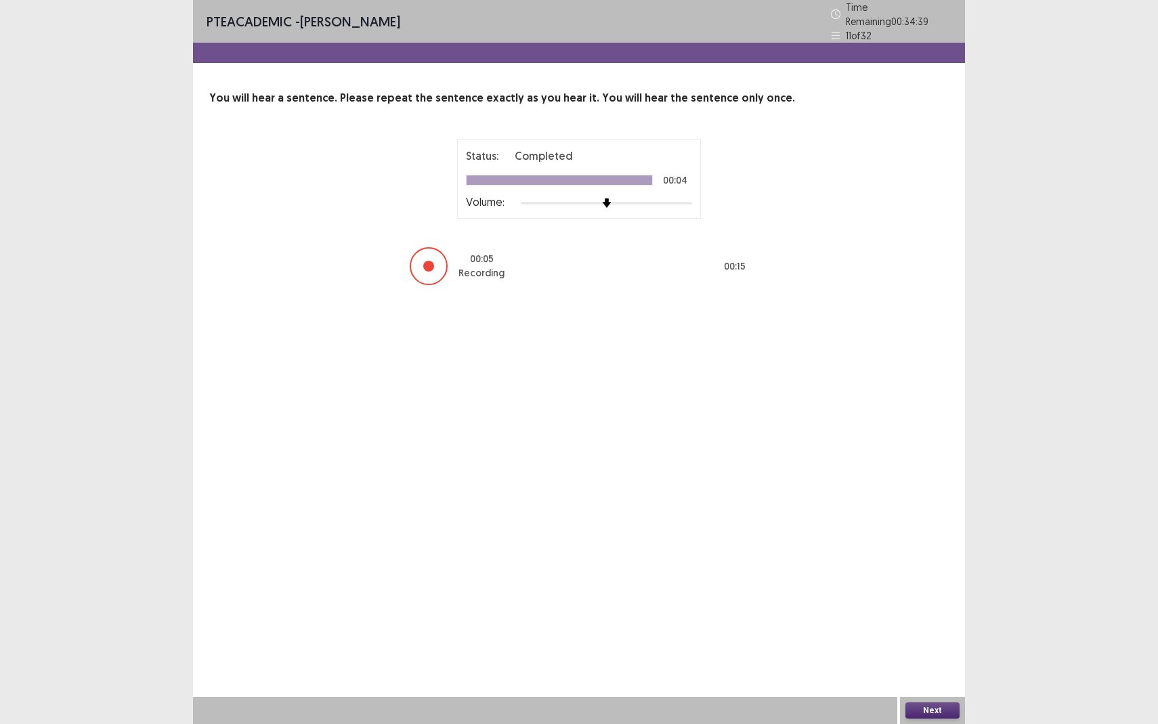
click at [924, 664] on button "Next" at bounding box center [933, 711] width 54 height 16
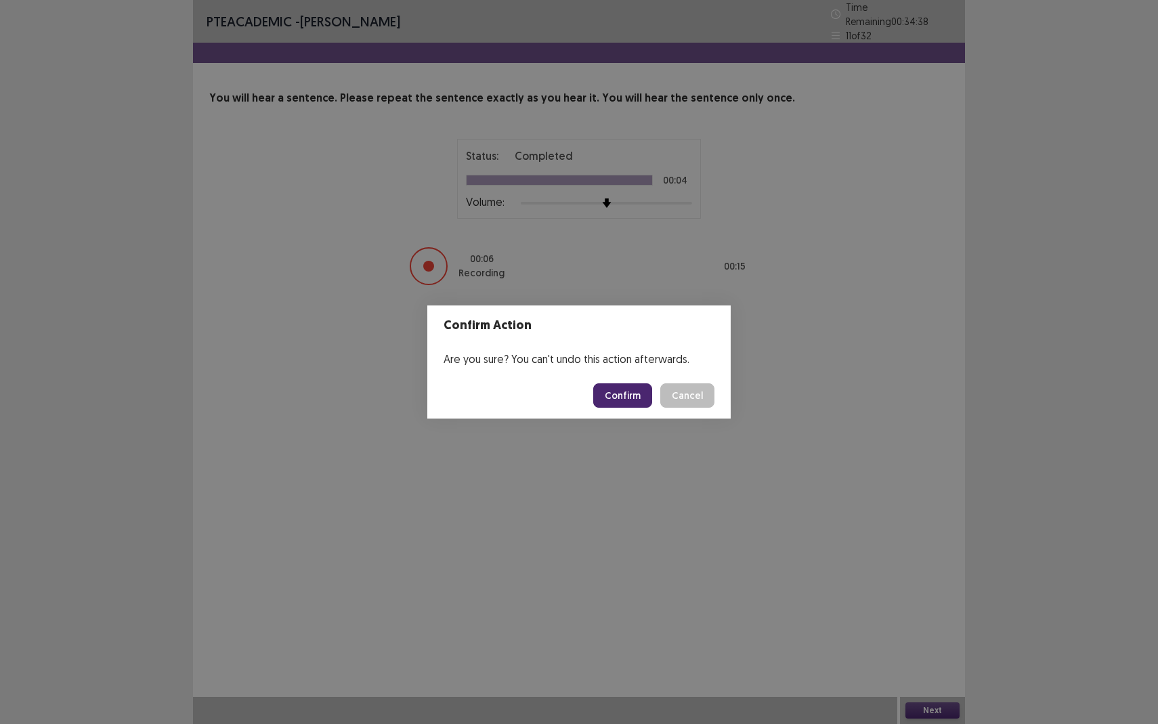
click at [642, 401] on button "Confirm" at bounding box center [622, 395] width 59 height 24
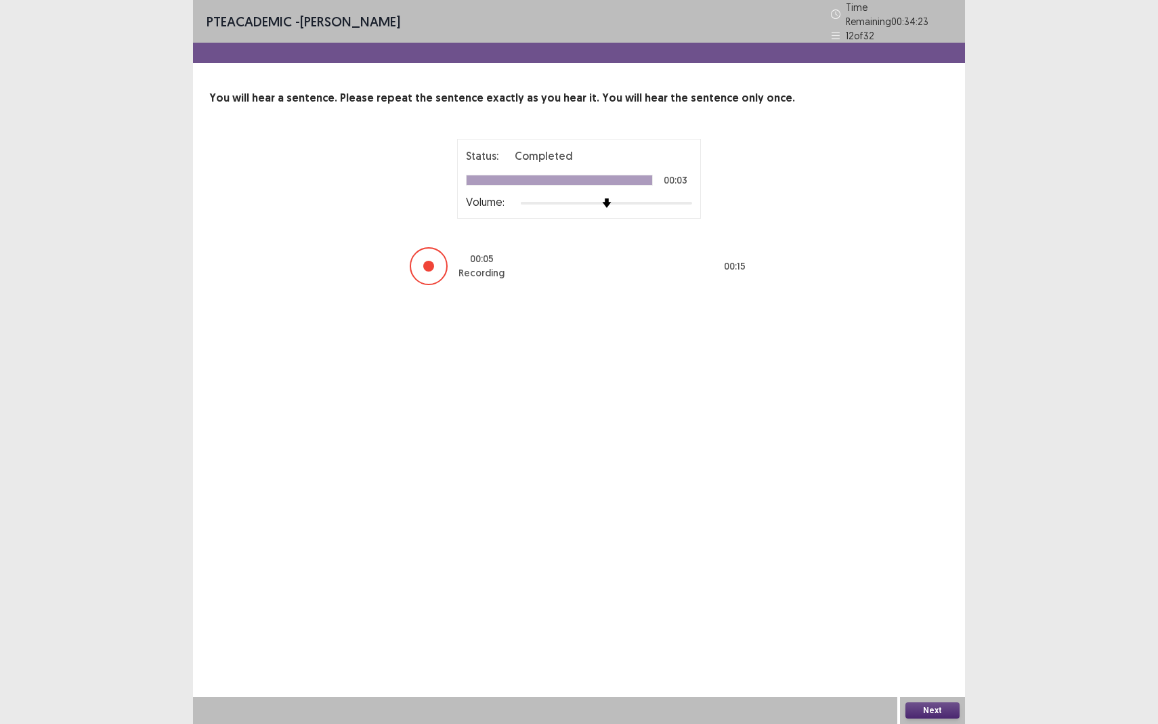
click at [928, 664] on button "Next" at bounding box center [933, 711] width 54 height 16
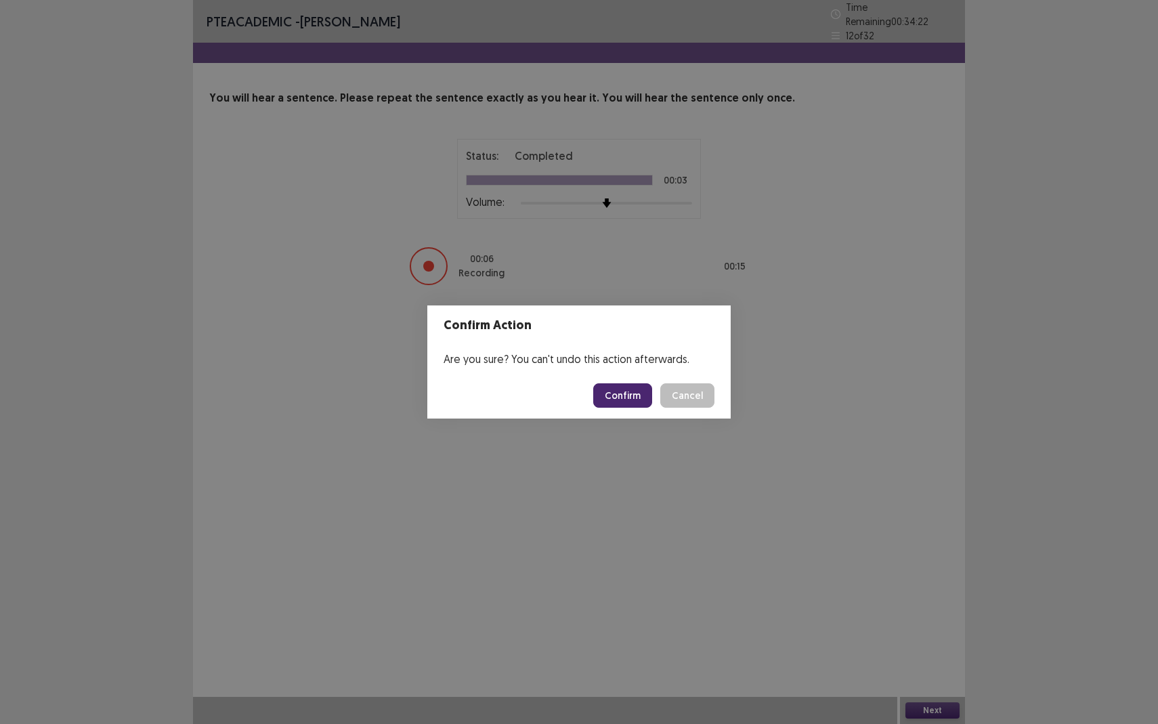
click at [627, 403] on button "Confirm" at bounding box center [622, 395] width 59 height 24
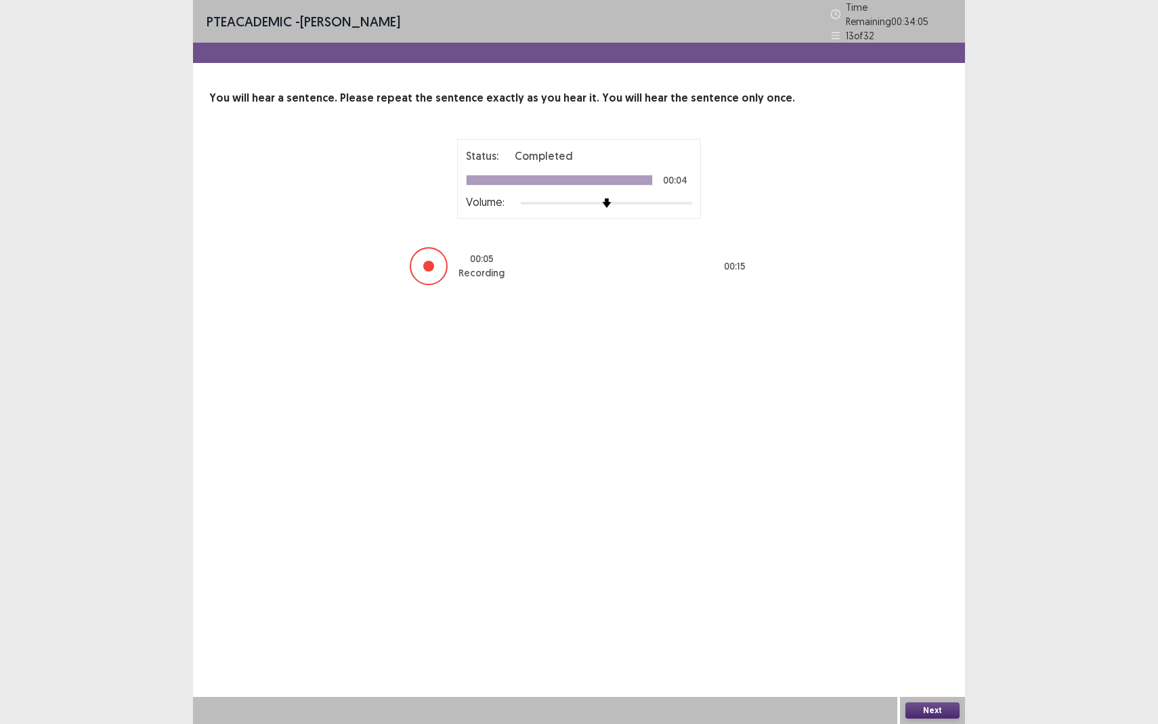
click at [935, 664] on button "Next" at bounding box center [933, 711] width 54 height 16
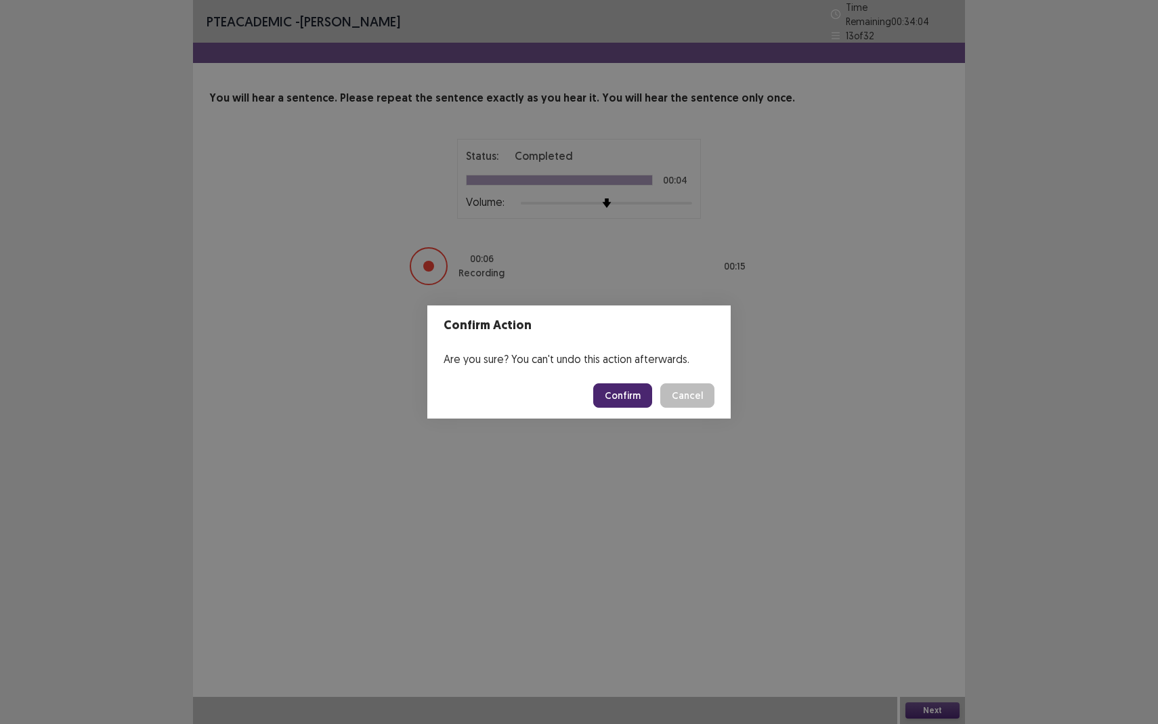
click at [617, 396] on button "Confirm" at bounding box center [622, 395] width 59 height 24
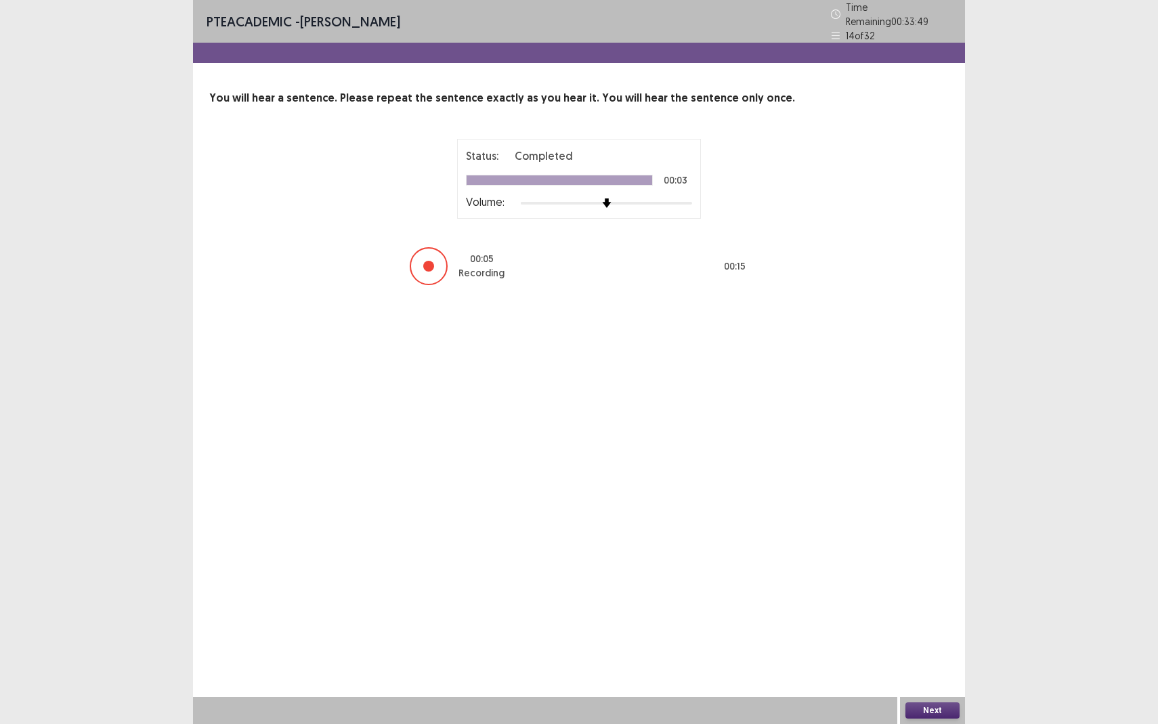
click at [926, 664] on button "Next" at bounding box center [933, 711] width 54 height 16
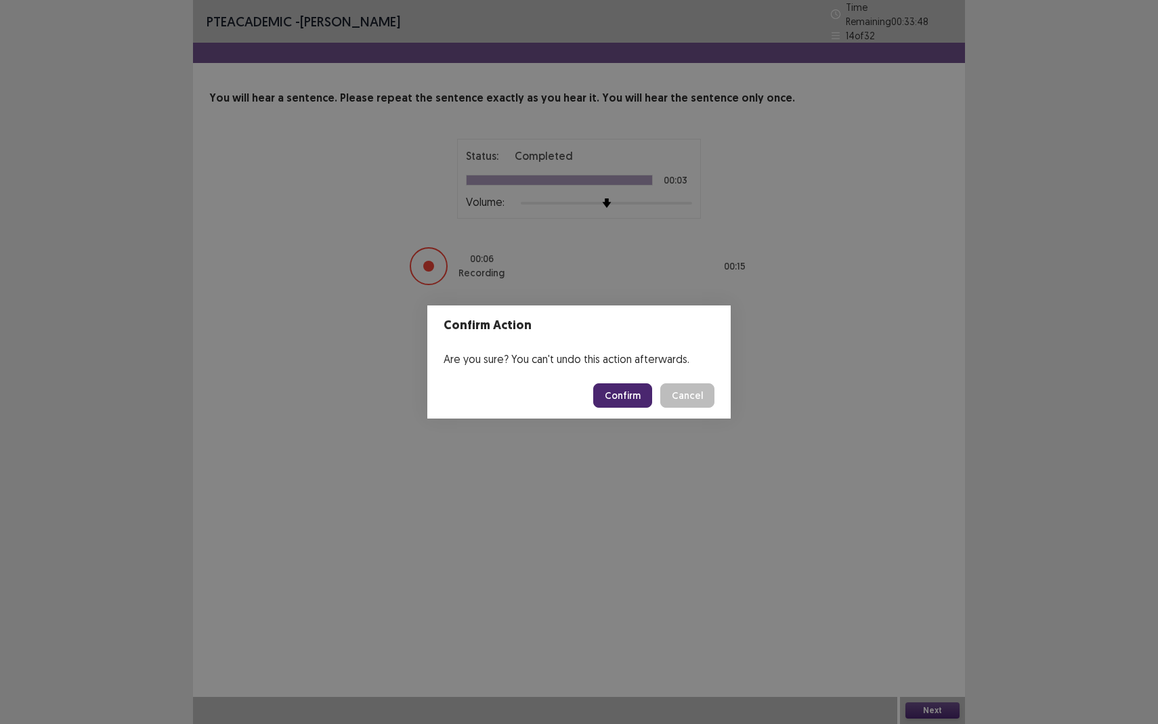
click at [641, 394] on button "Confirm" at bounding box center [622, 395] width 59 height 24
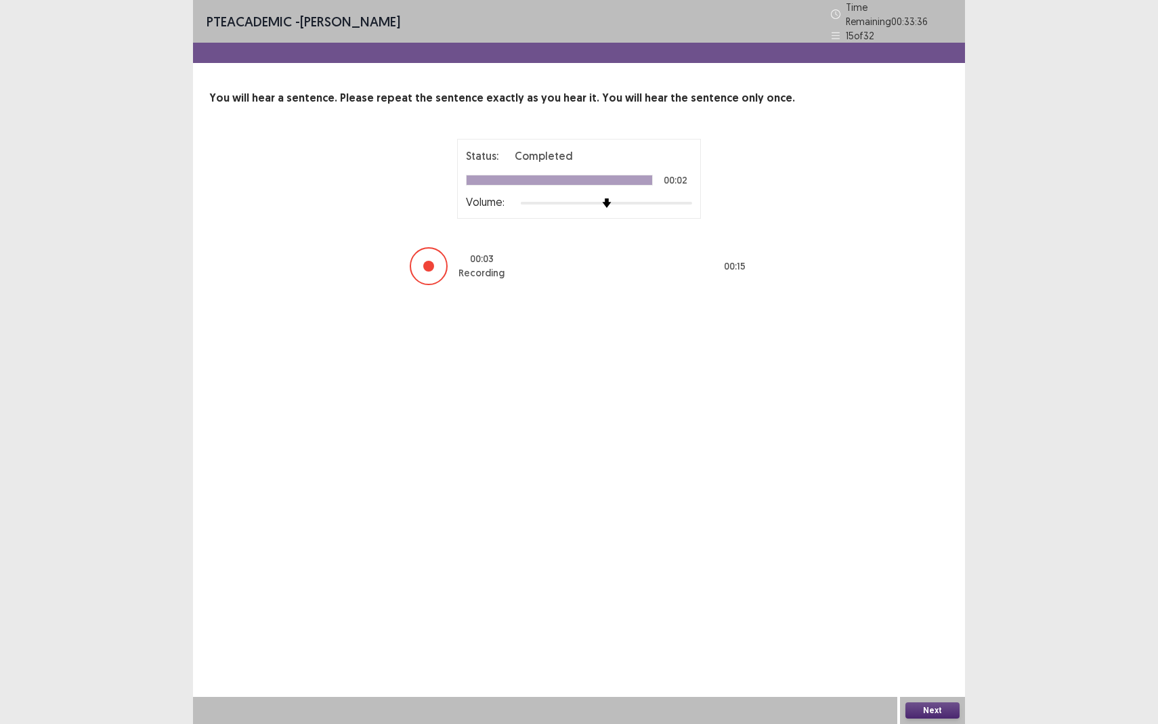
click at [934, 664] on button "Next" at bounding box center [933, 711] width 54 height 16
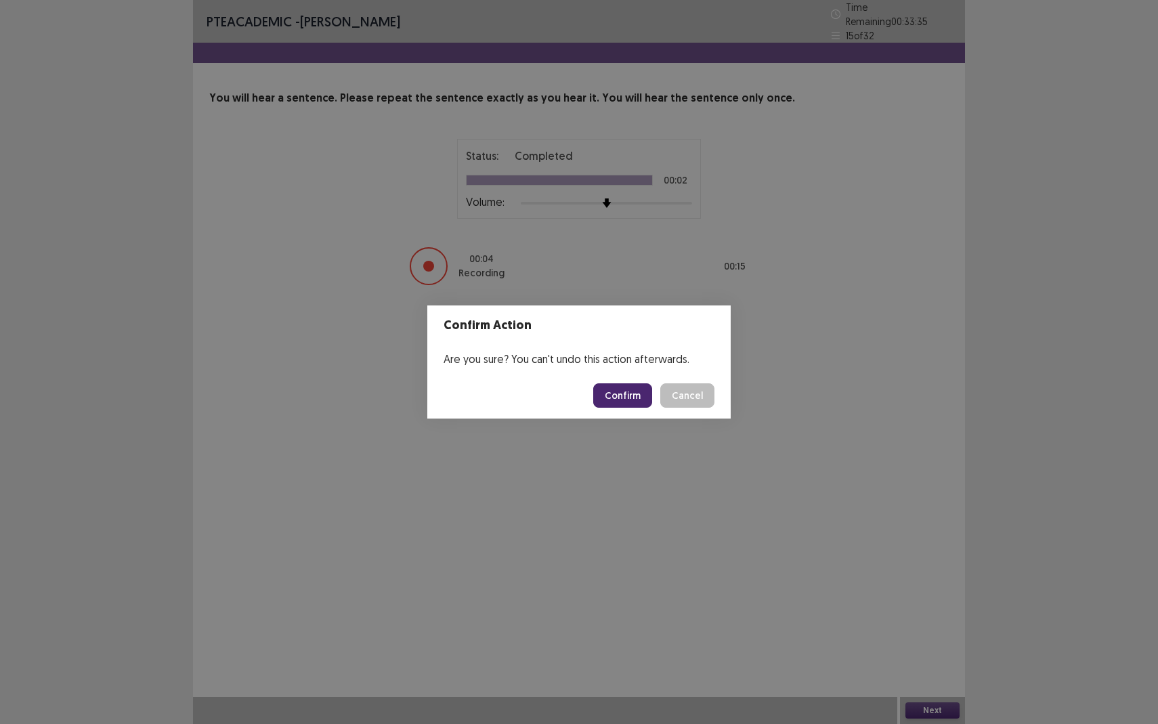
click at [616, 397] on button "Confirm" at bounding box center [622, 395] width 59 height 24
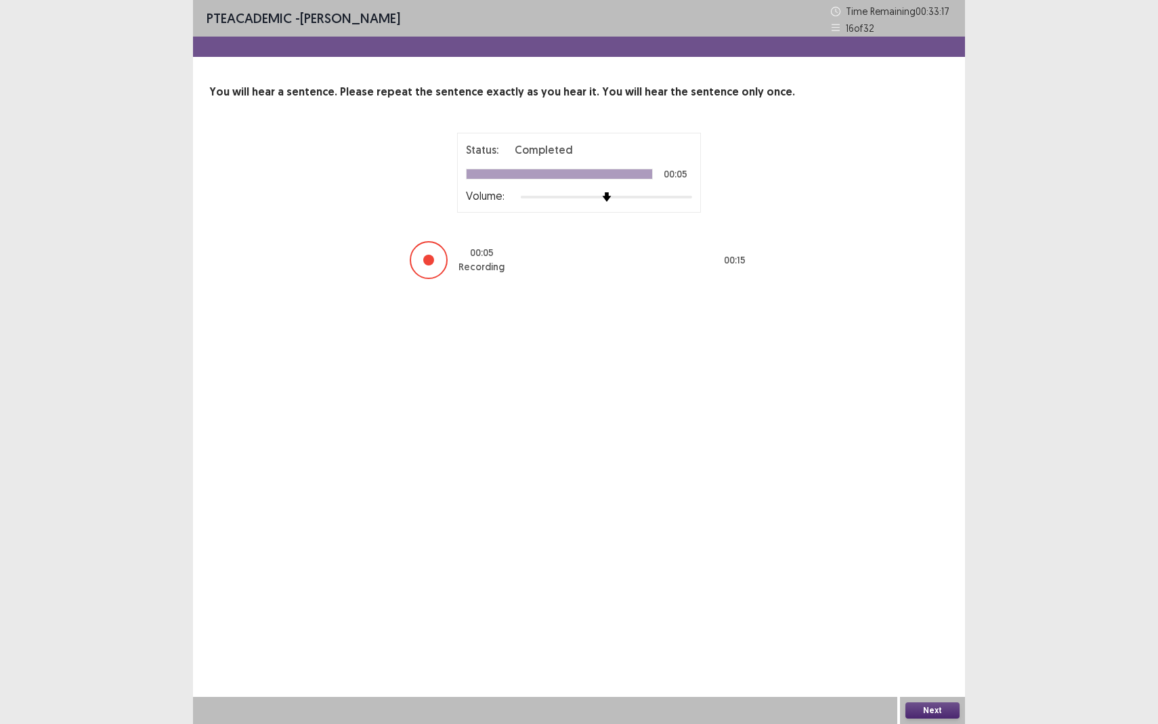
click at [923, 664] on button "Next" at bounding box center [933, 711] width 54 height 16
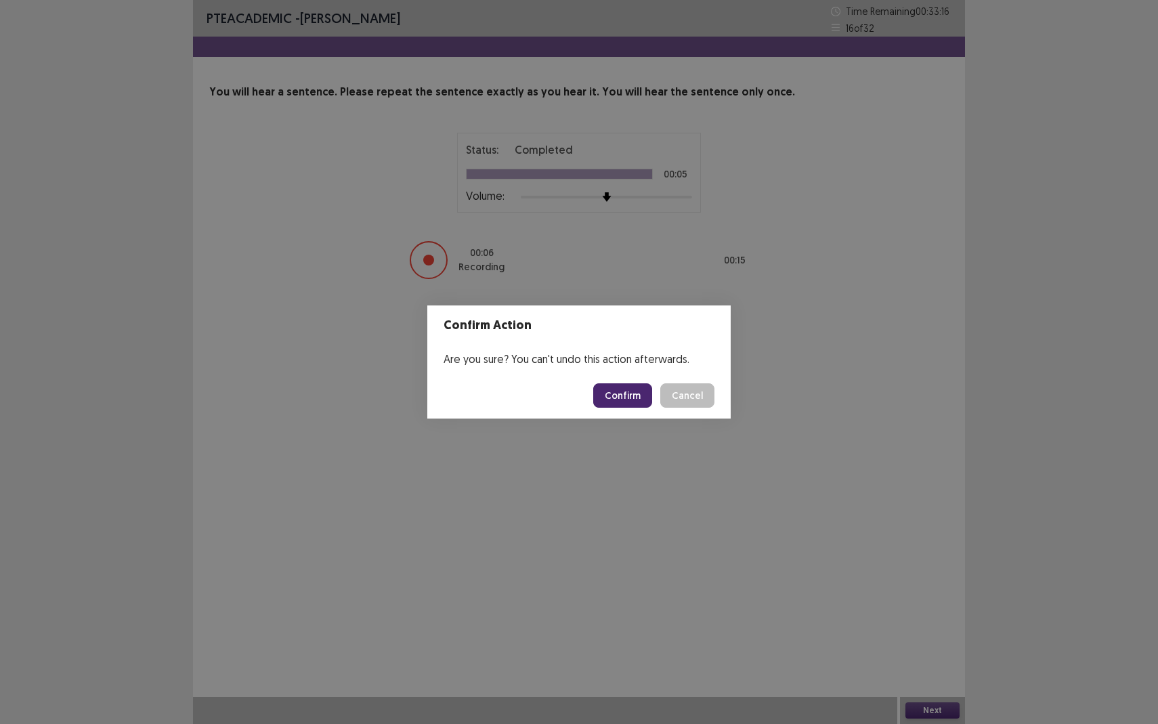
click at [631, 392] on button "Confirm" at bounding box center [622, 395] width 59 height 24
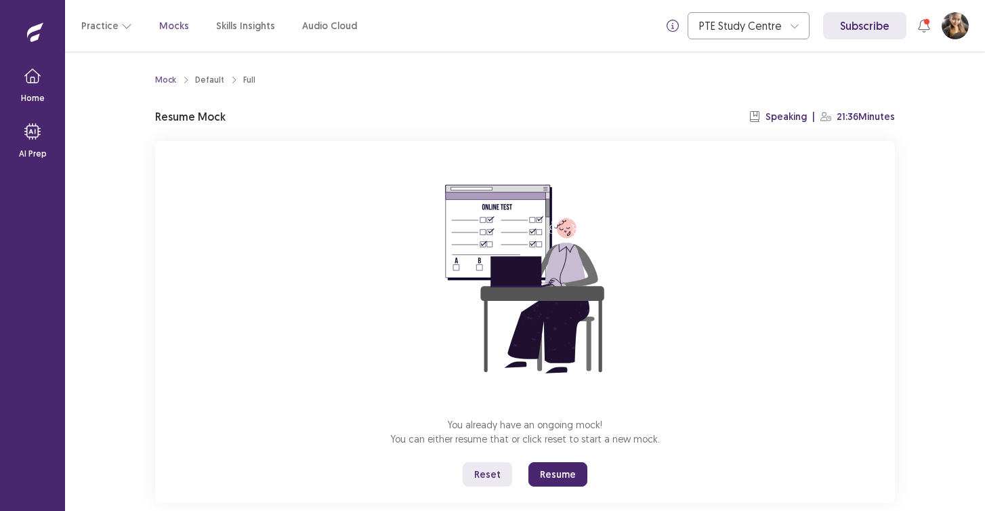
click at [556, 475] on button "Resume" at bounding box center [557, 474] width 59 height 24
click at [548, 482] on button "Resume" at bounding box center [557, 474] width 59 height 24
click at [548, 474] on button "Resume" at bounding box center [557, 474] width 59 height 24
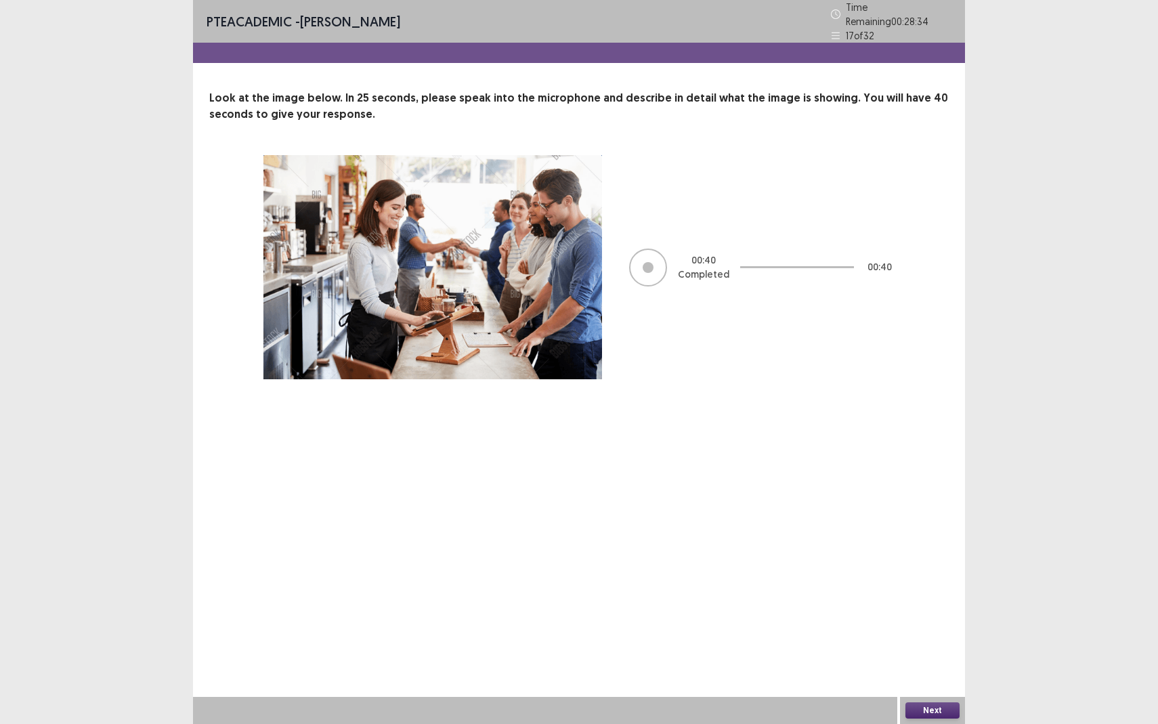
click at [939, 510] on button "Next" at bounding box center [933, 711] width 54 height 16
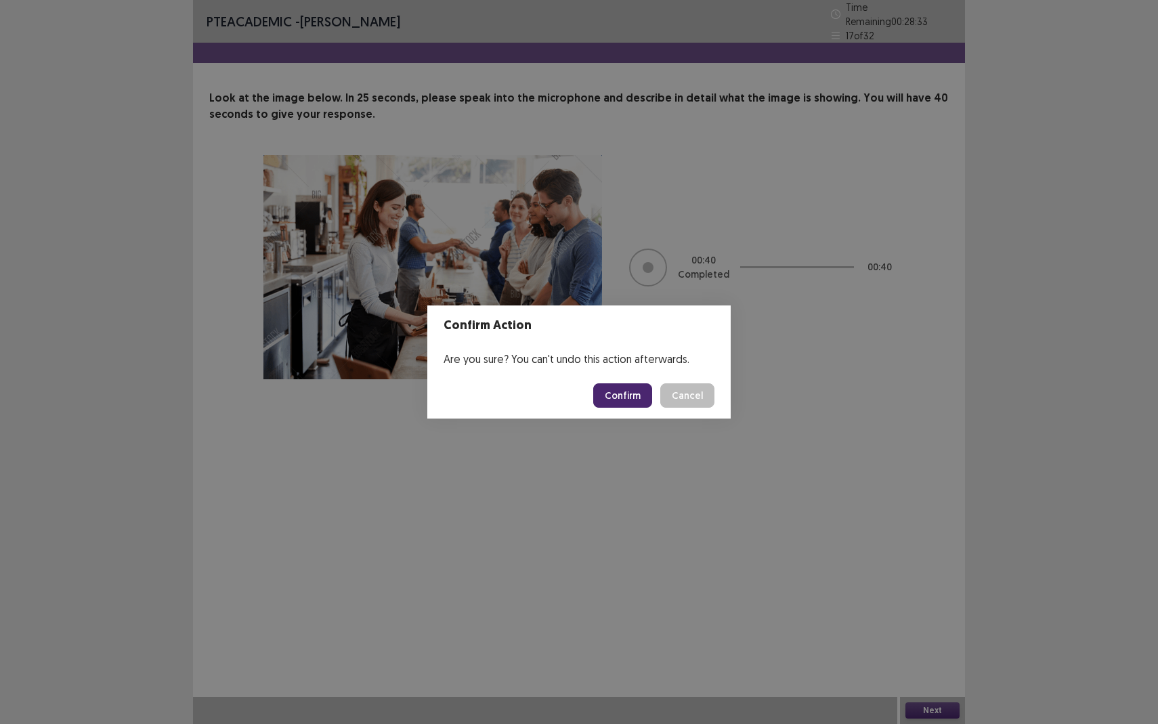
click at [633, 394] on button "Confirm" at bounding box center [622, 395] width 59 height 24
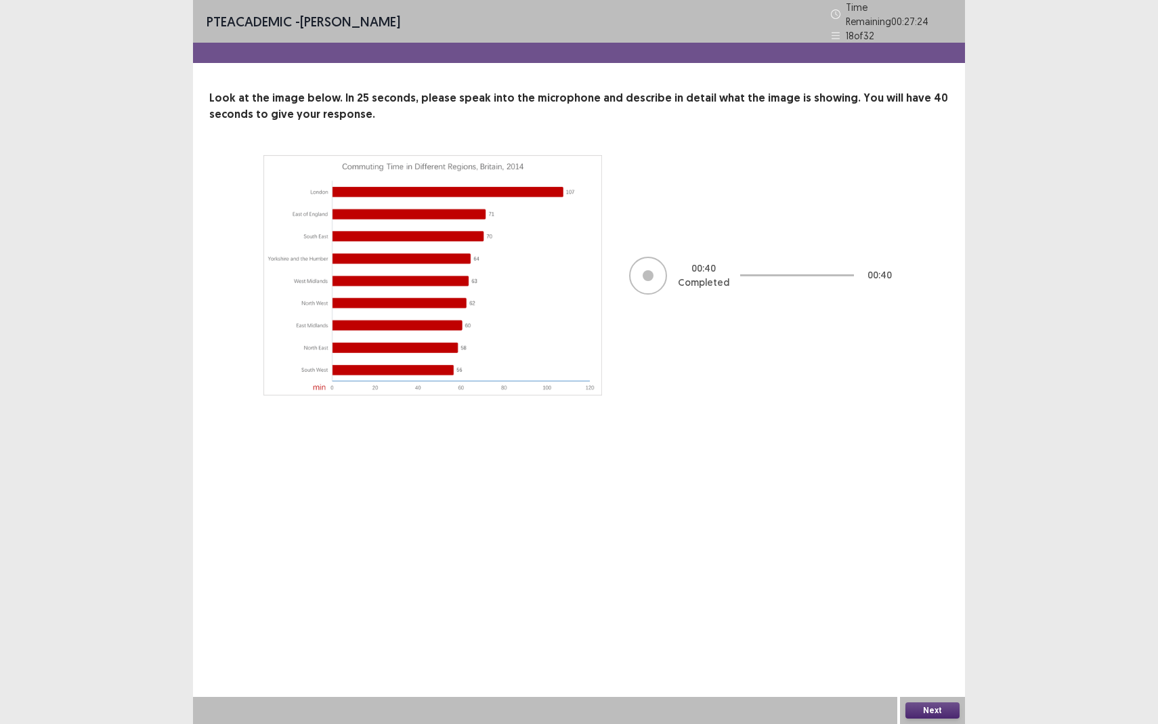
click at [920, 510] on button "Next" at bounding box center [933, 711] width 54 height 16
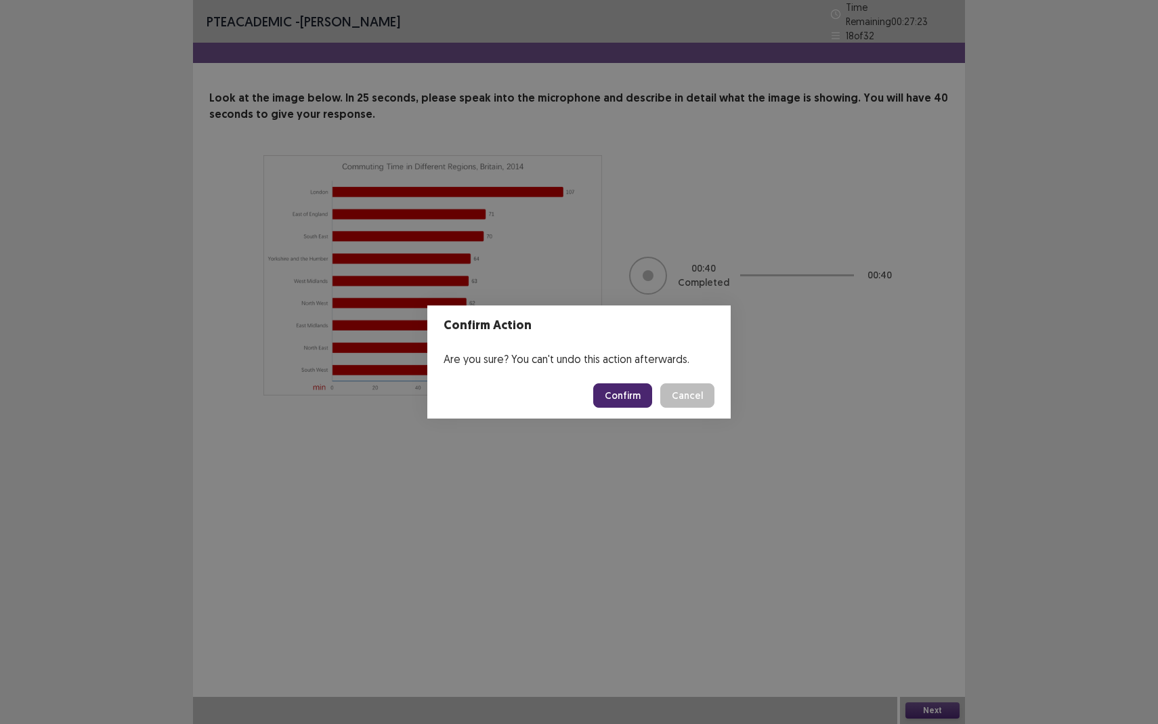
click at [631, 396] on button "Confirm" at bounding box center [622, 395] width 59 height 24
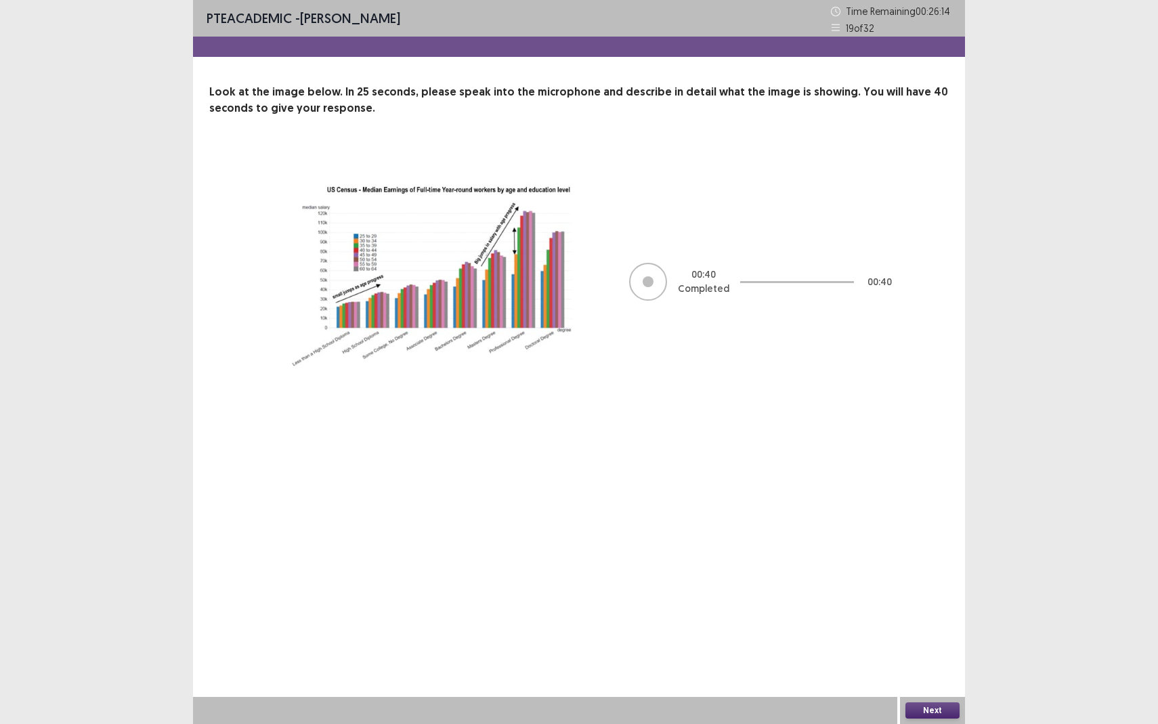
click at [930, 510] on button "Next" at bounding box center [933, 711] width 54 height 16
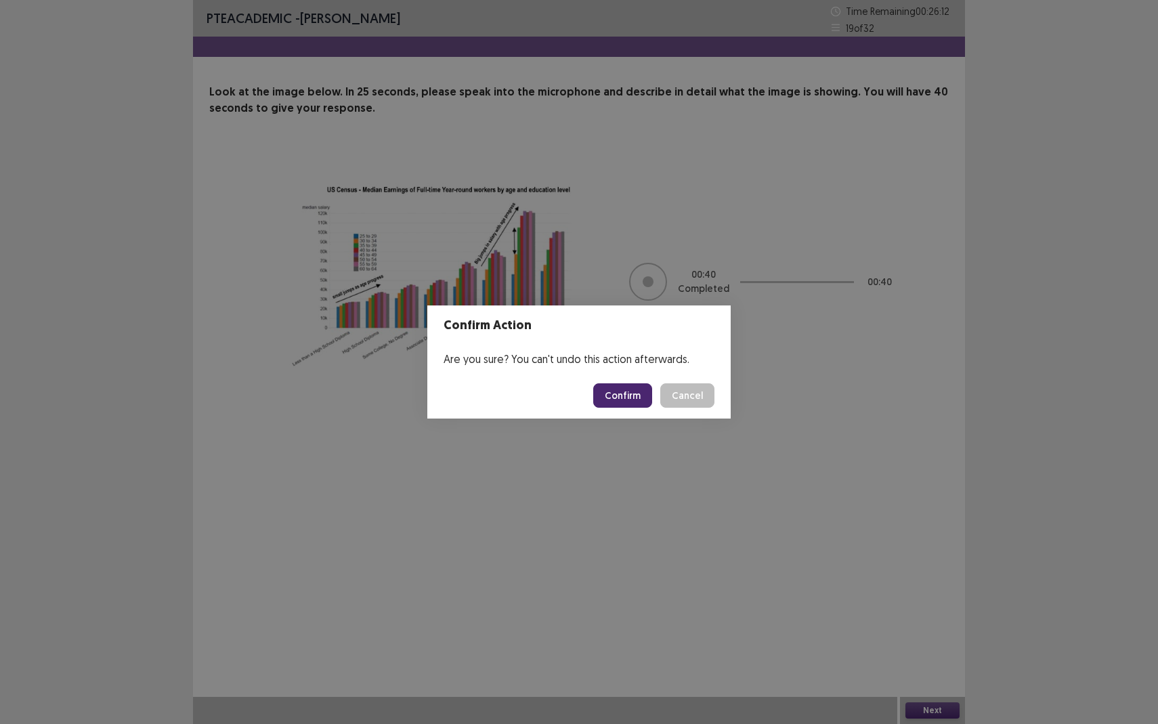
click at [633, 404] on button "Confirm" at bounding box center [622, 395] width 59 height 24
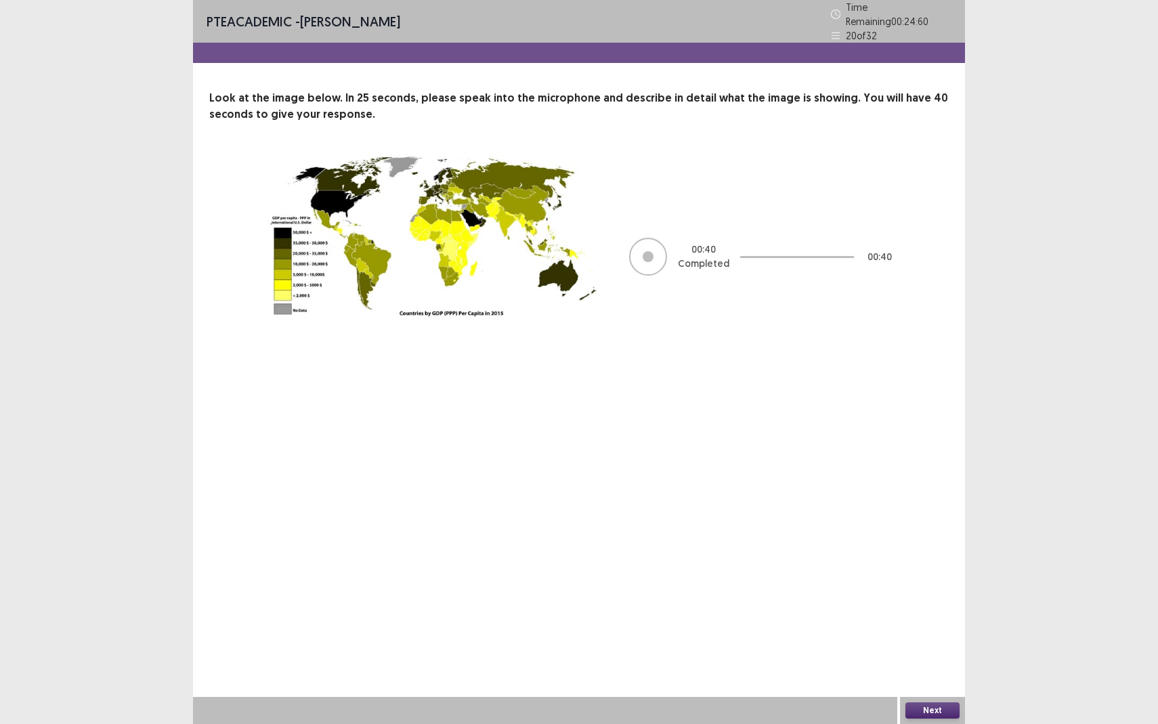
click at [920, 510] on button "Next" at bounding box center [933, 711] width 54 height 16
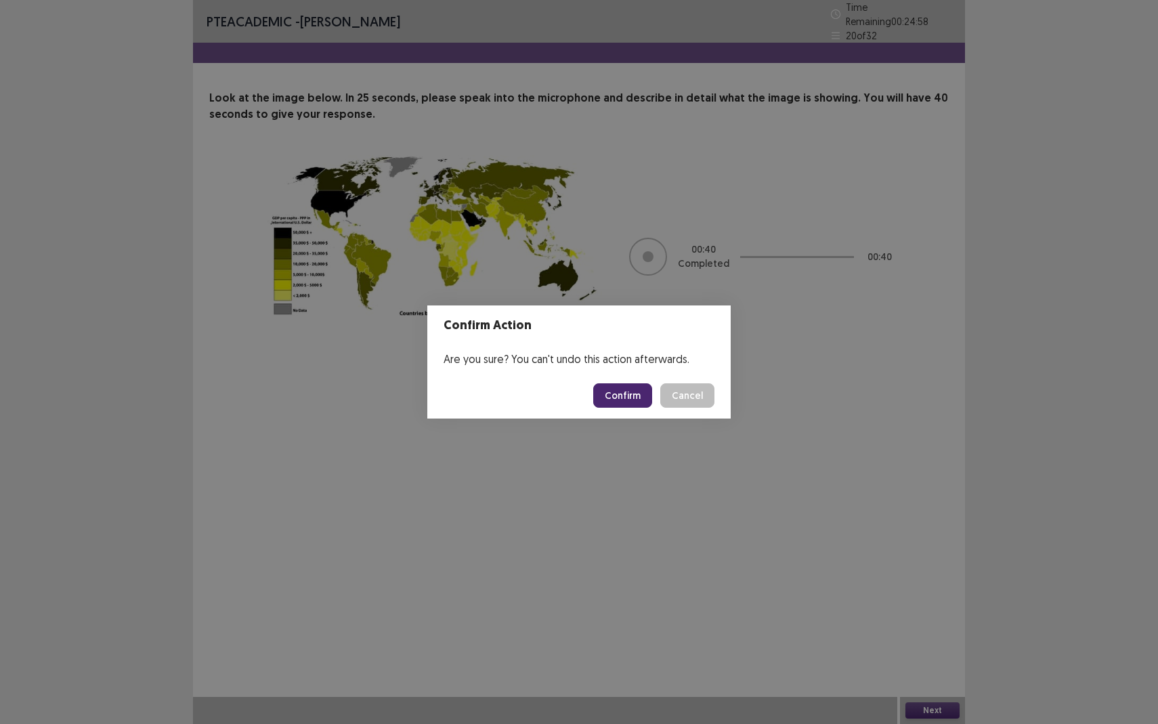
click at [623, 393] on button "Confirm" at bounding box center [622, 395] width 59 height 24
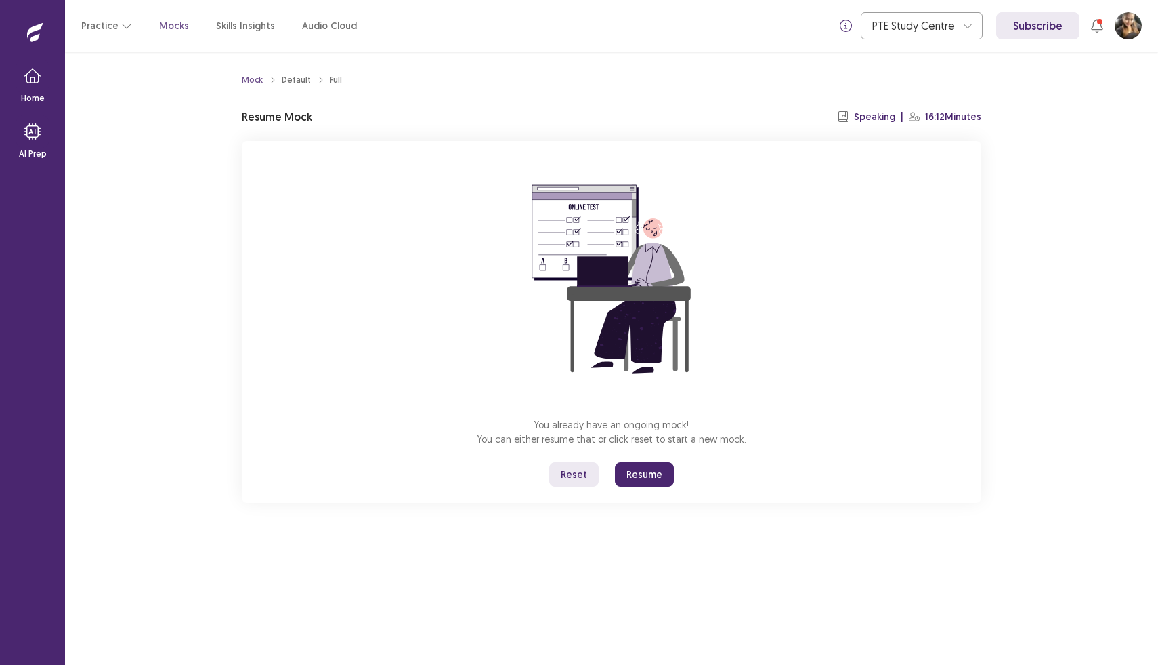
click at [641, 481] on button "Resume" at bounding box center [644, 474] width 59 height 24
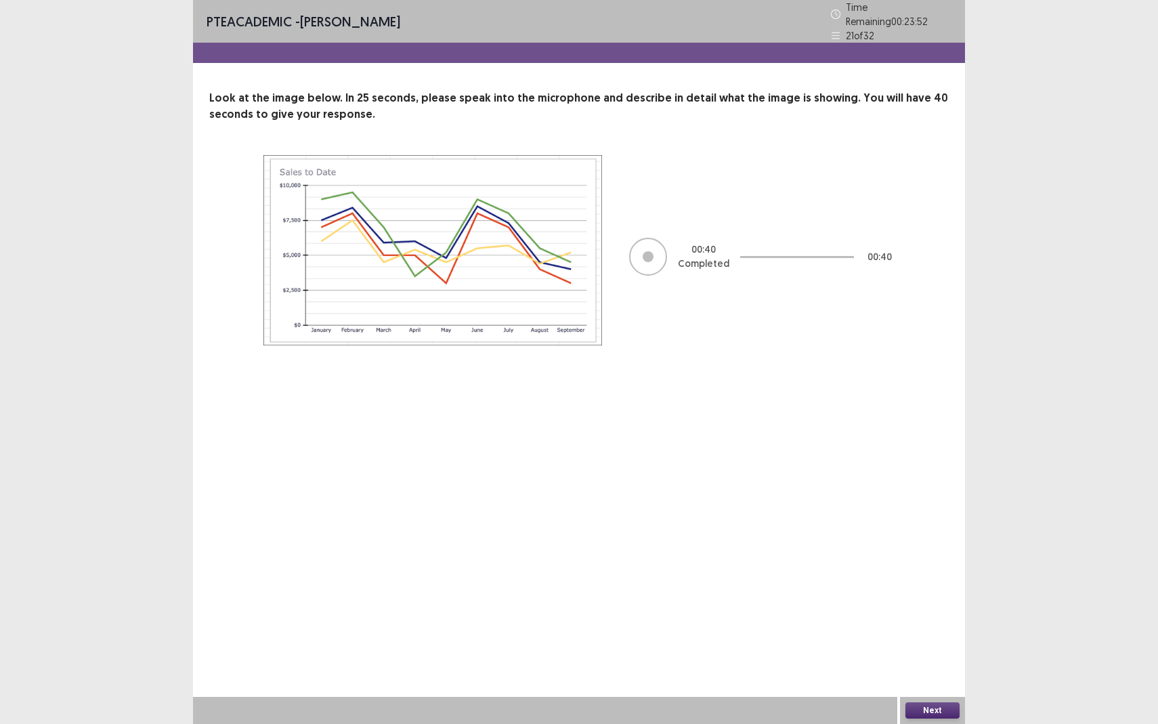
click at [918, 510] on button "Next" at bounding box center [933, 711] width 54 height 16
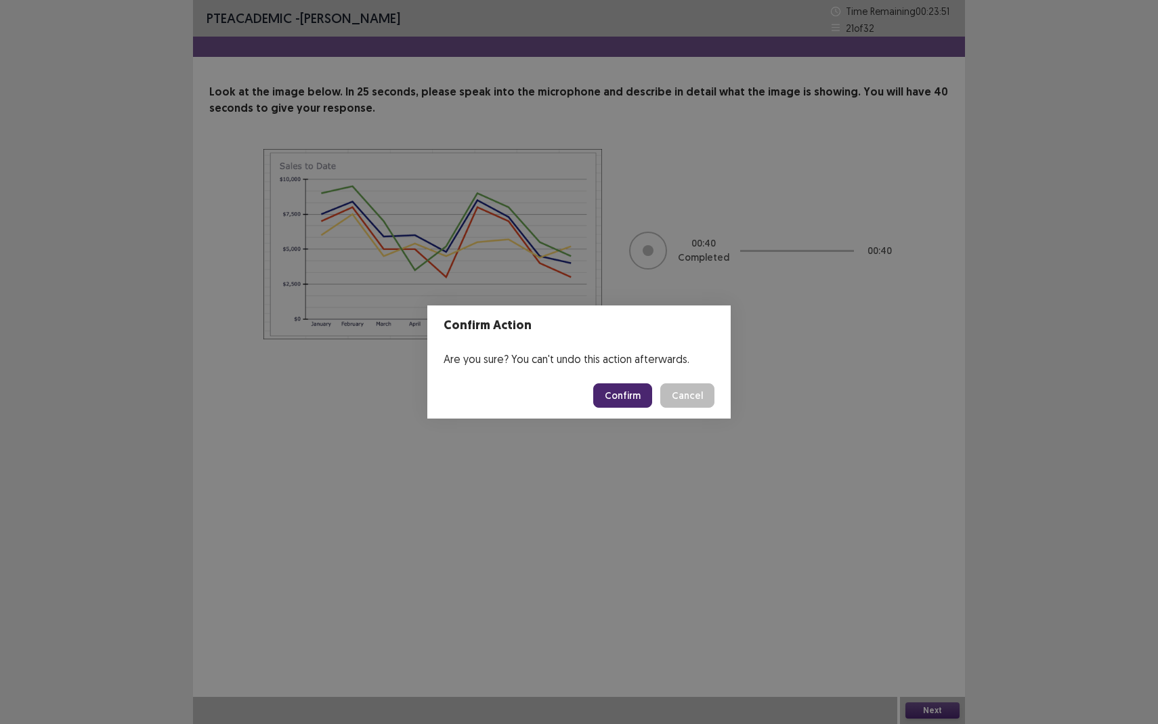
click at [633, 399] on button "Confirm" at bounding box center [622, 395] width 59 height 24
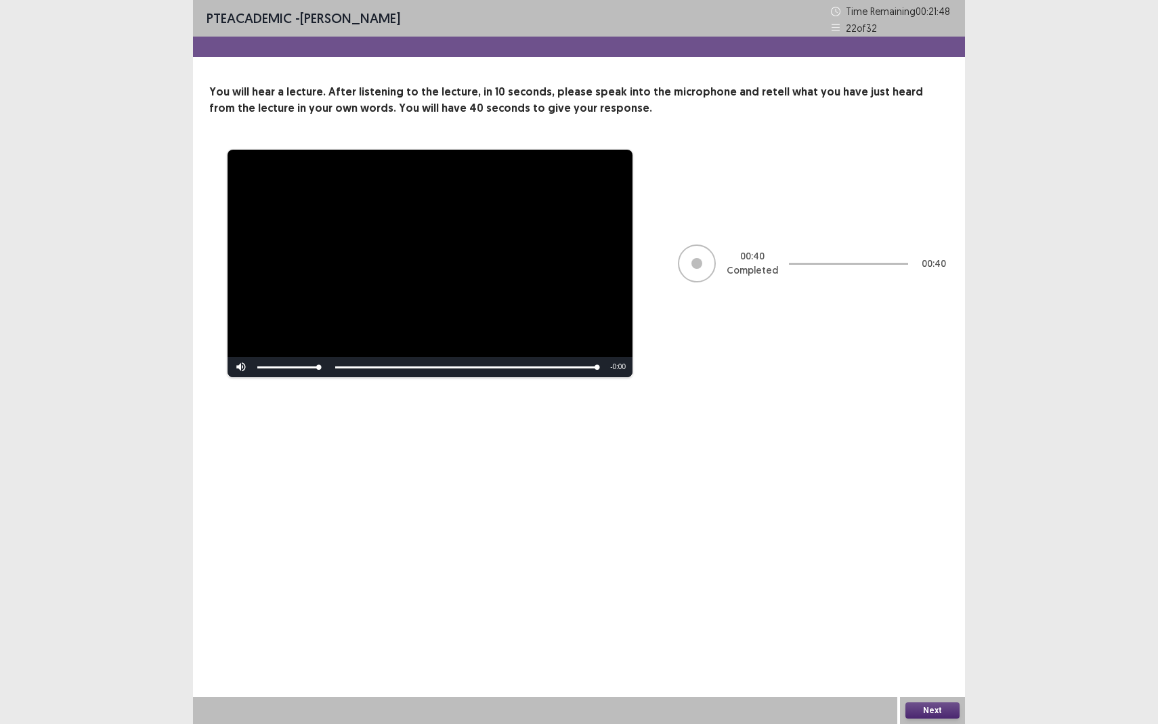
click at [935, 510] on button "Next" at bounding box center [933, 711] width 54 height 16
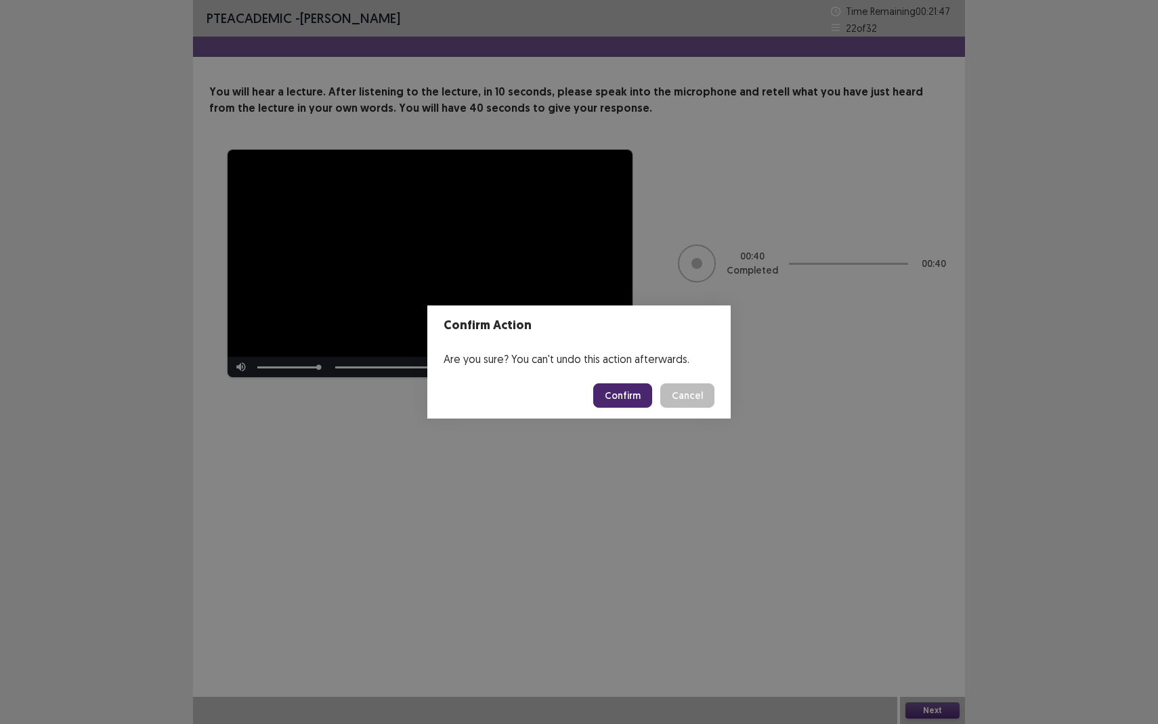
click at [617, 398] on button "Confirm" at bounding box center [622, 395] width 59 height 24
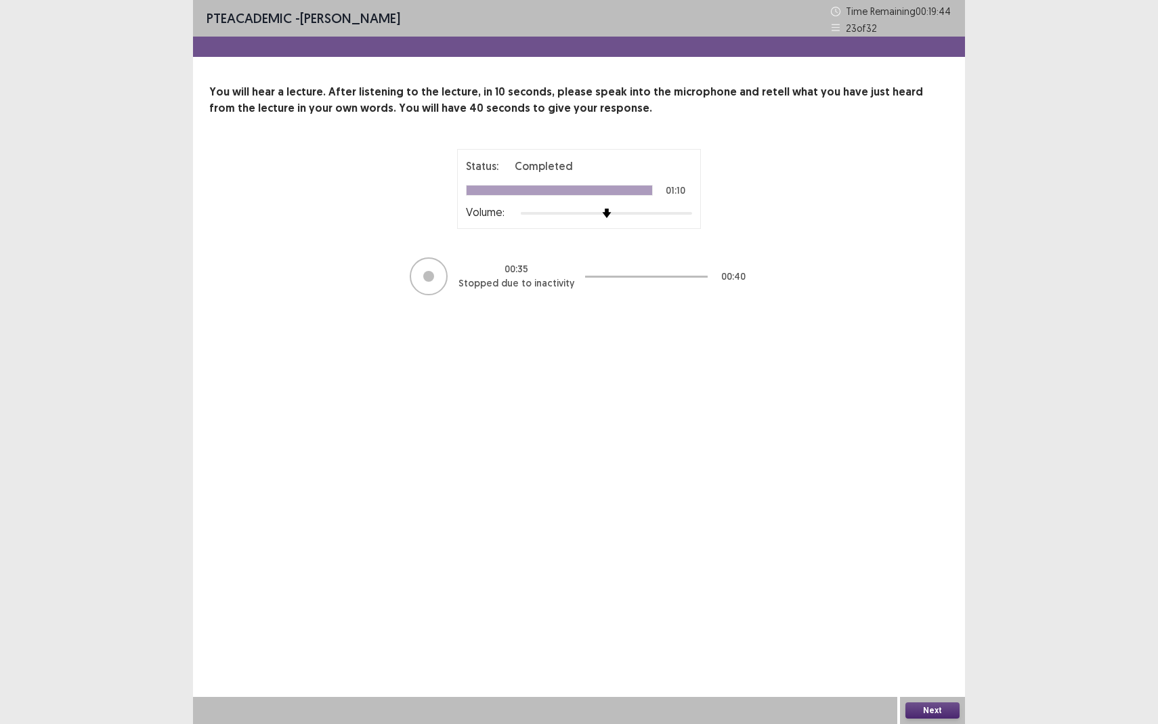
click at [936, 510] on button "Next" at bounding box center [933, 711] width 54 height 16
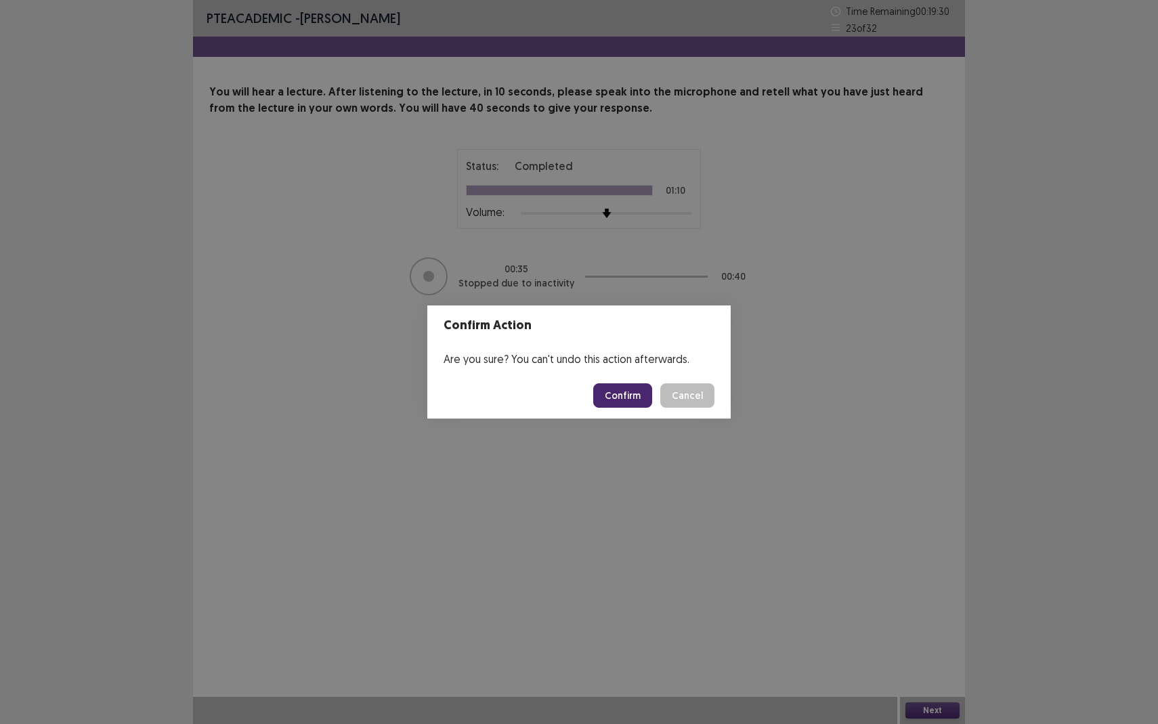
click at [694, 402] on button "Cancel" at bounding box center [688, 395] width 54 height 24
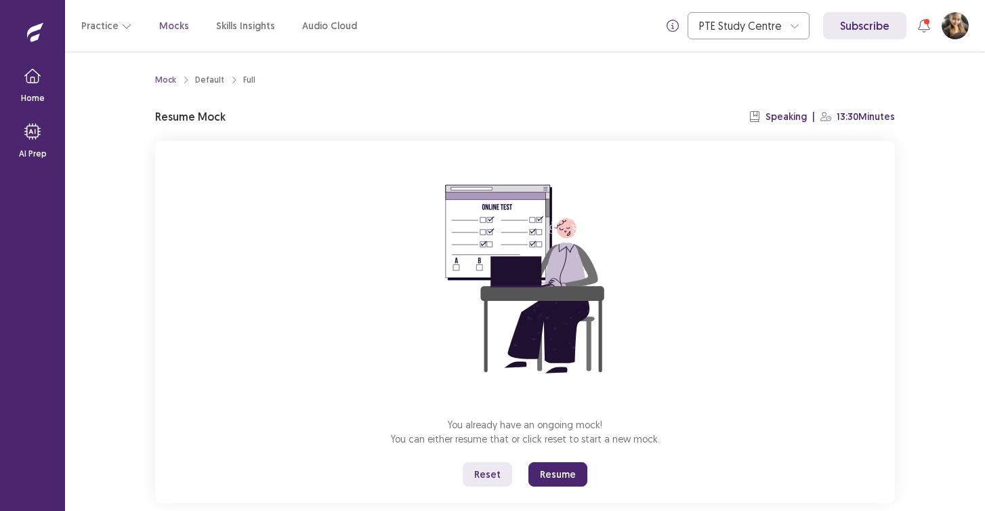
click at [549, 471] on button "Resume" at bounding box center [557, 474] width 59 height 24
click at [549, 478] on button "Resume" at bounding box center [557, 474] width 59 height 24
click at [559, 482] on button "Resume" at bounding box center [557, 474] width 59 height 24
click at [556, 475] on button "Resume" at bounding box center [557, 474] width 59 height 24
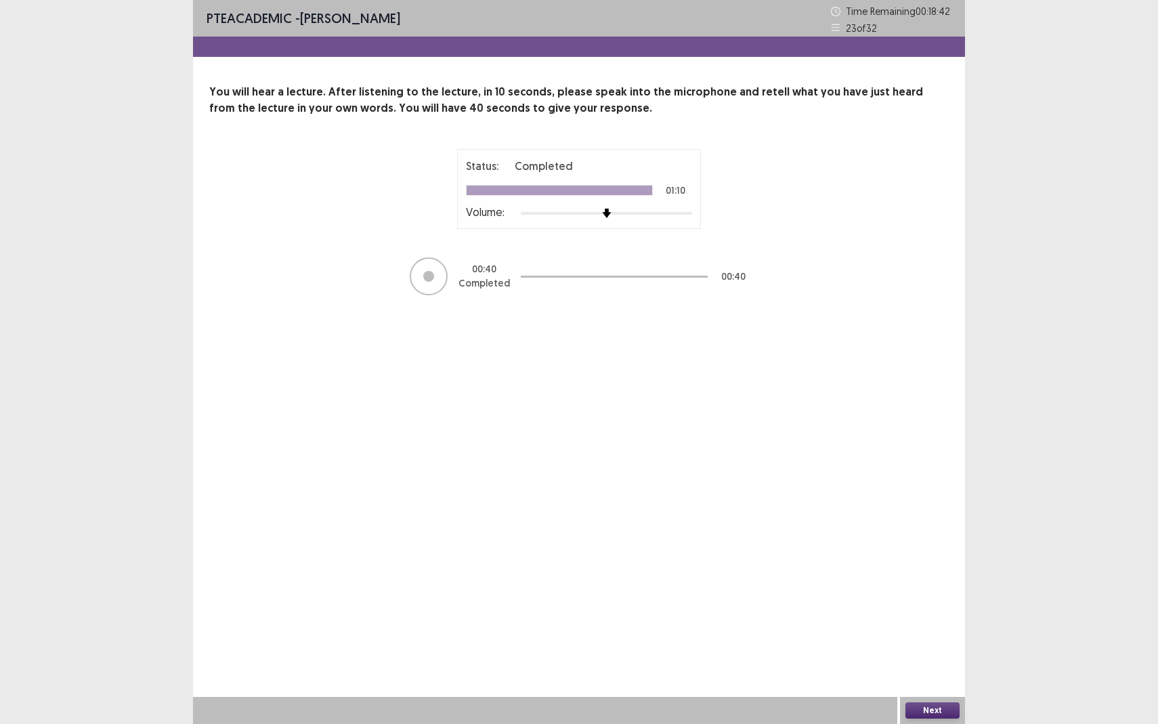
click at [934, 510] on button "Next" at bounding box center [933, 711] width 54 height 16
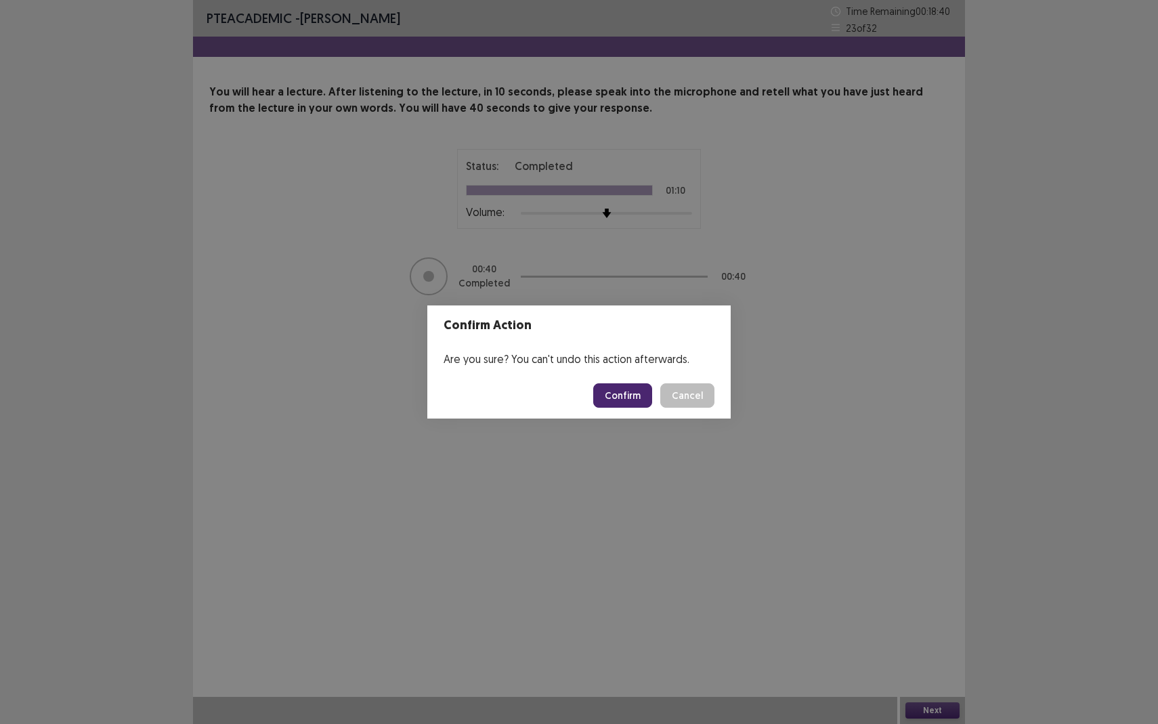
click at [619, 398] on button "Confirm" at bounding box center [622, 395] width 59 height 24
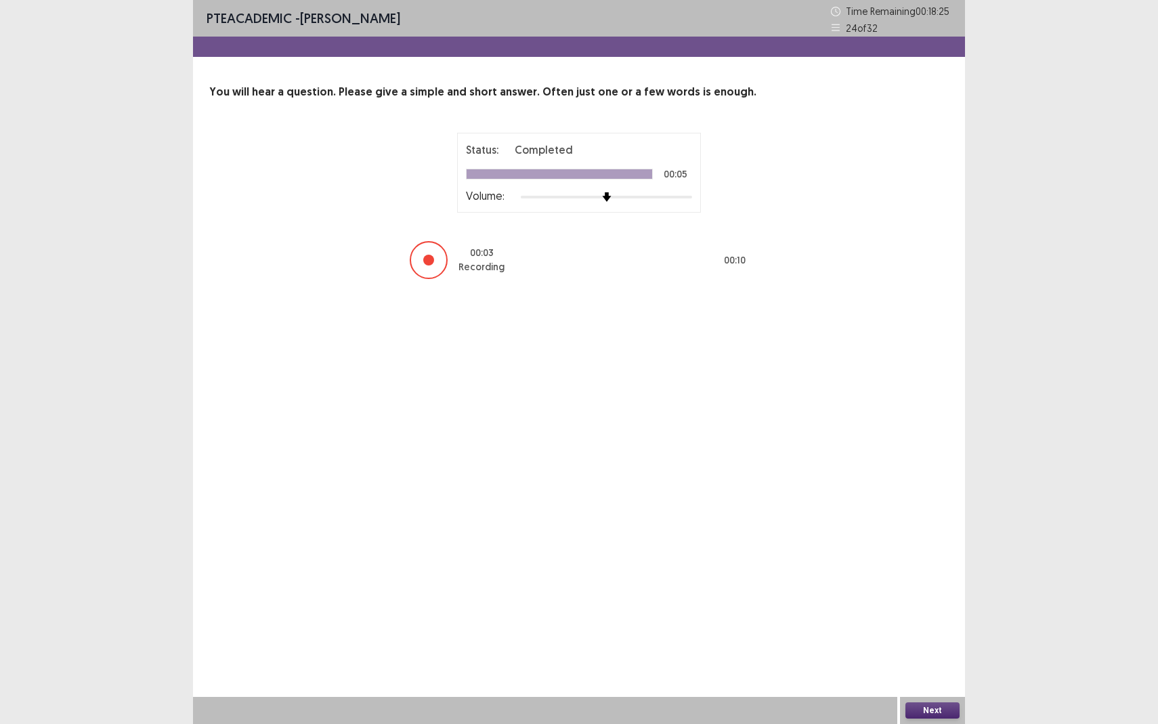
click at [919, 510] on button "Next" at bounding box center [933, 711] width 54 height 16
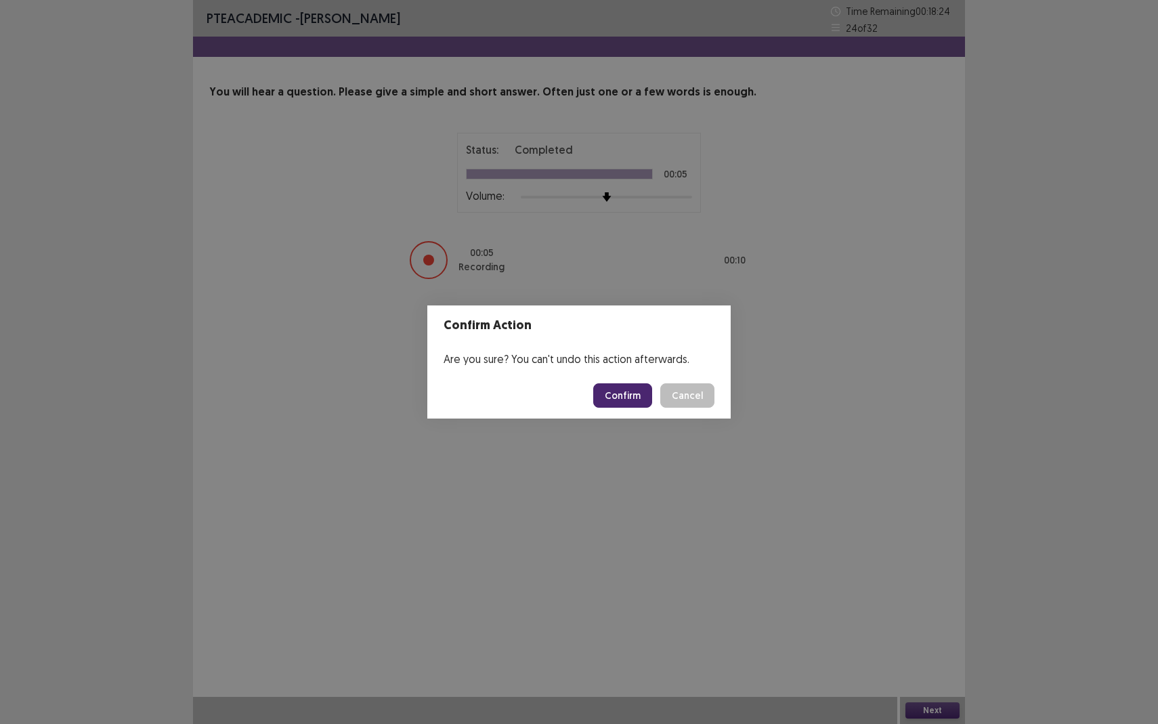
click at [627, 394] on button "Confirm" at bounding box center [622, 395] width 59 height 24
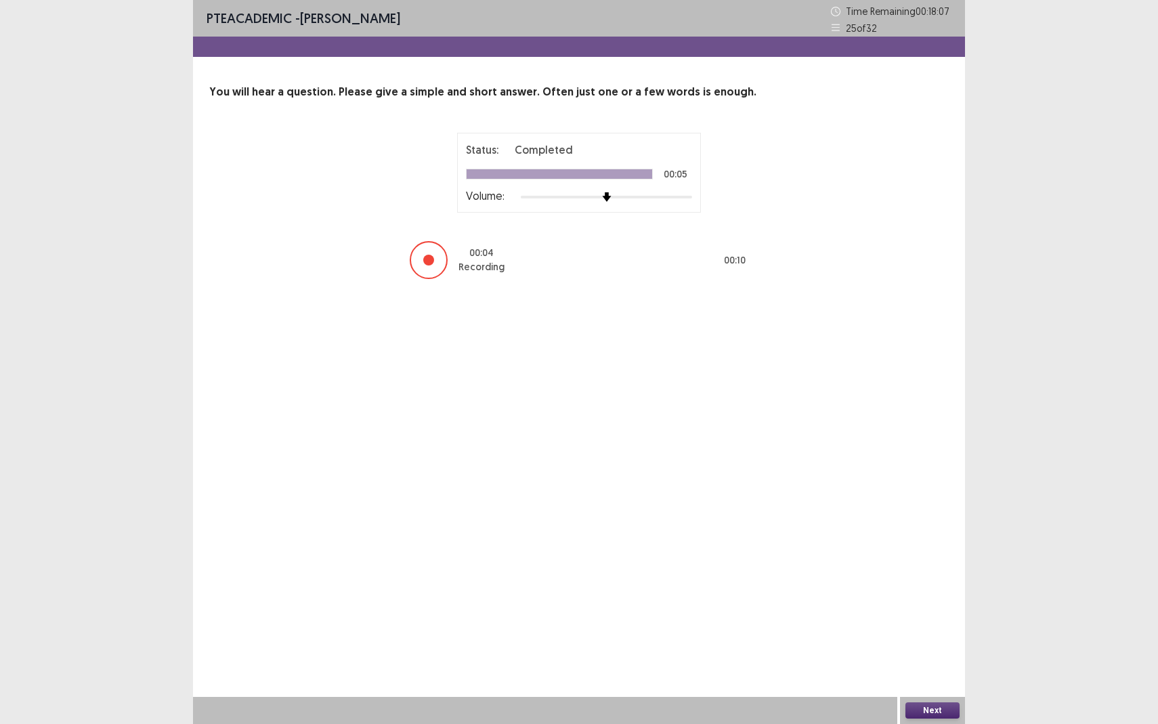
click at [933, 510] on button "Next" at bounding box center [933, 711] width 54 height 16
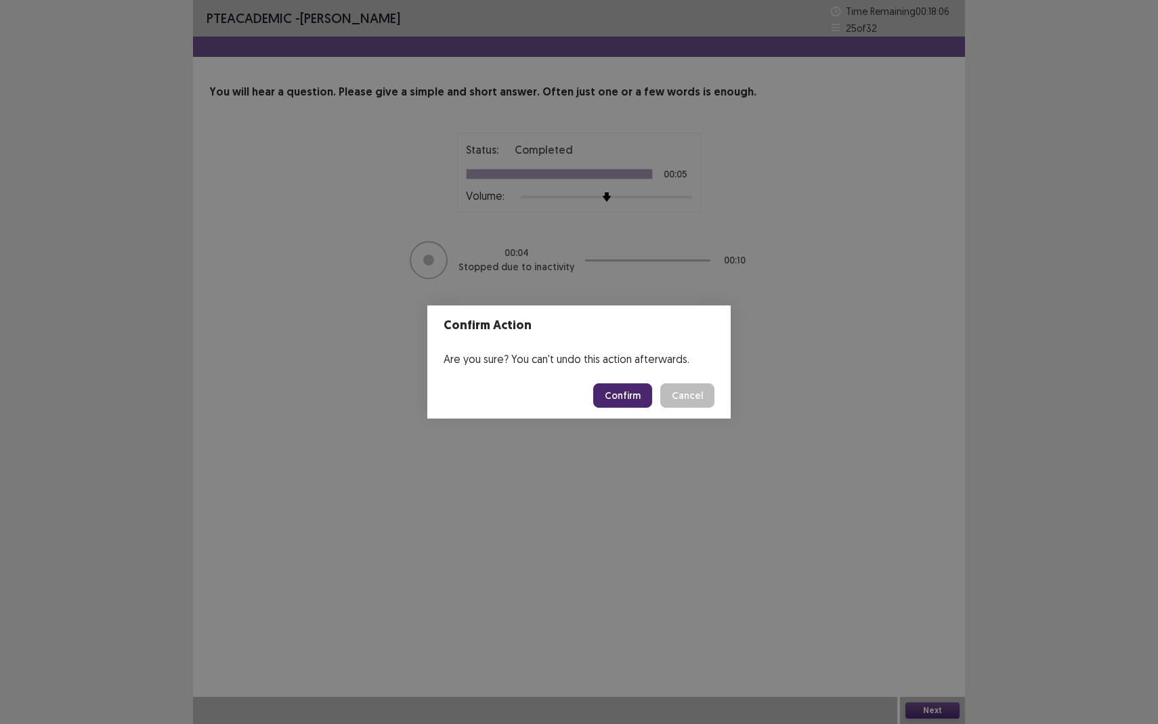
click at [625, 390] on button "Confirm" at bounding box center [622, 395] width 59 height 24
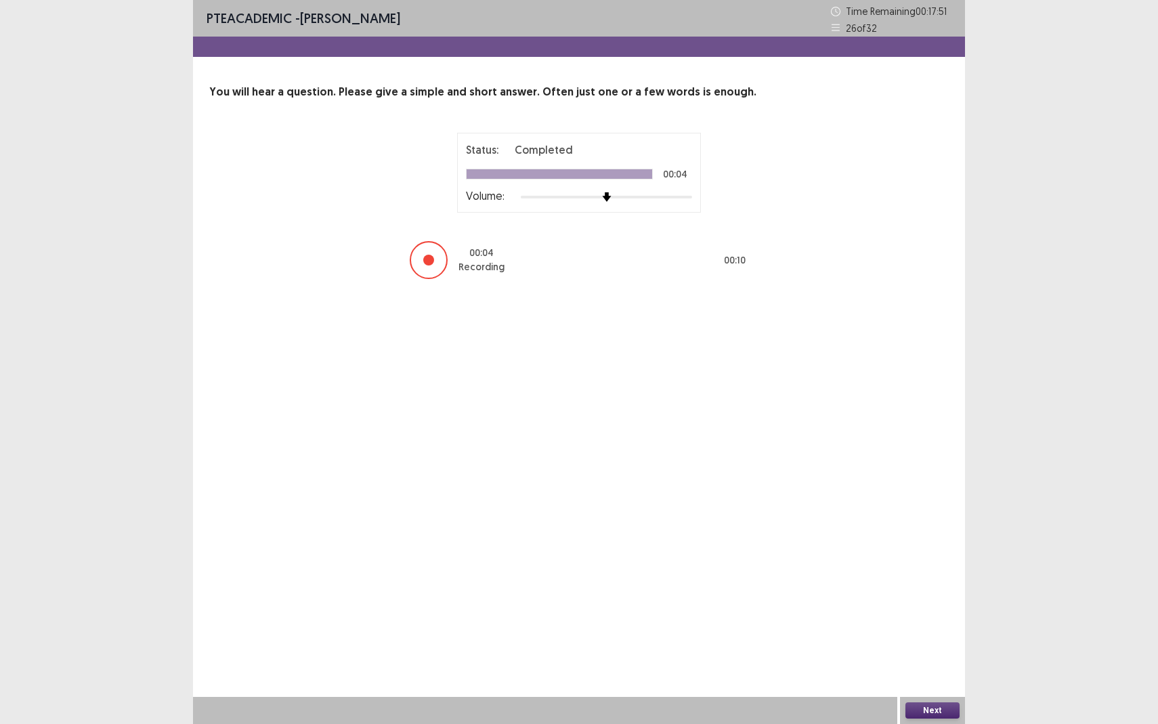
click at [921, 510] on button "Next" at bounding box center [933, 711] width 54 height 16
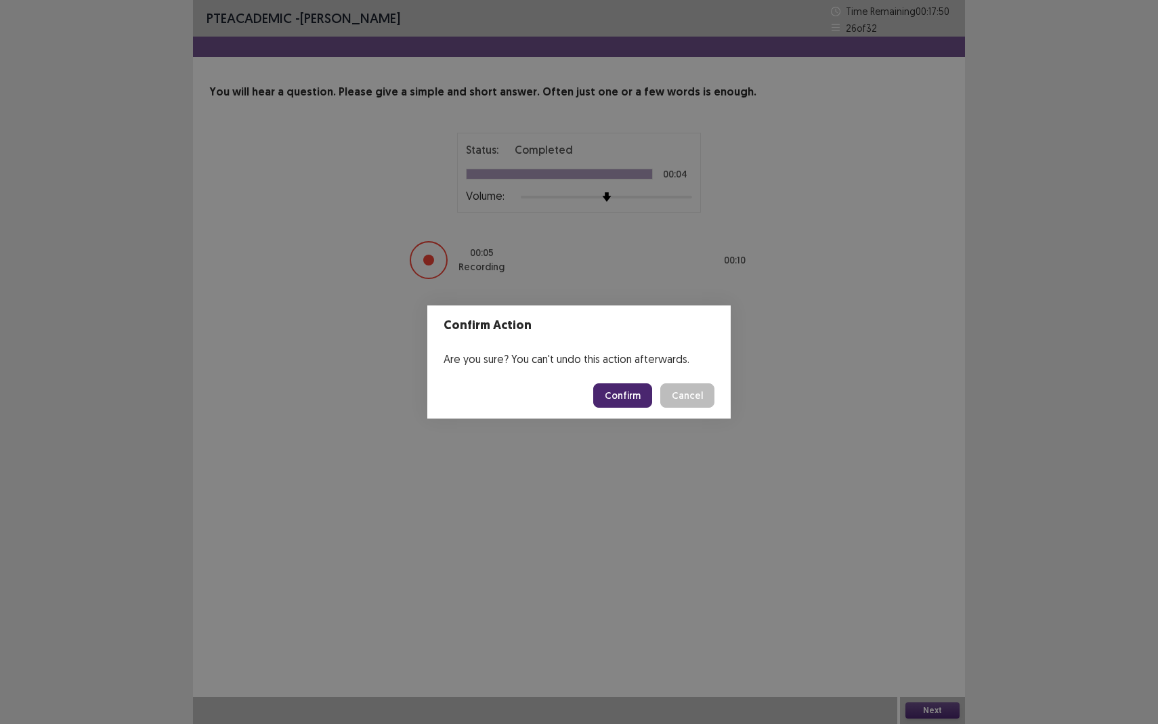
click at [627, 397] on button "Confirm" at bounding box center [622, 395] width 59 height 24
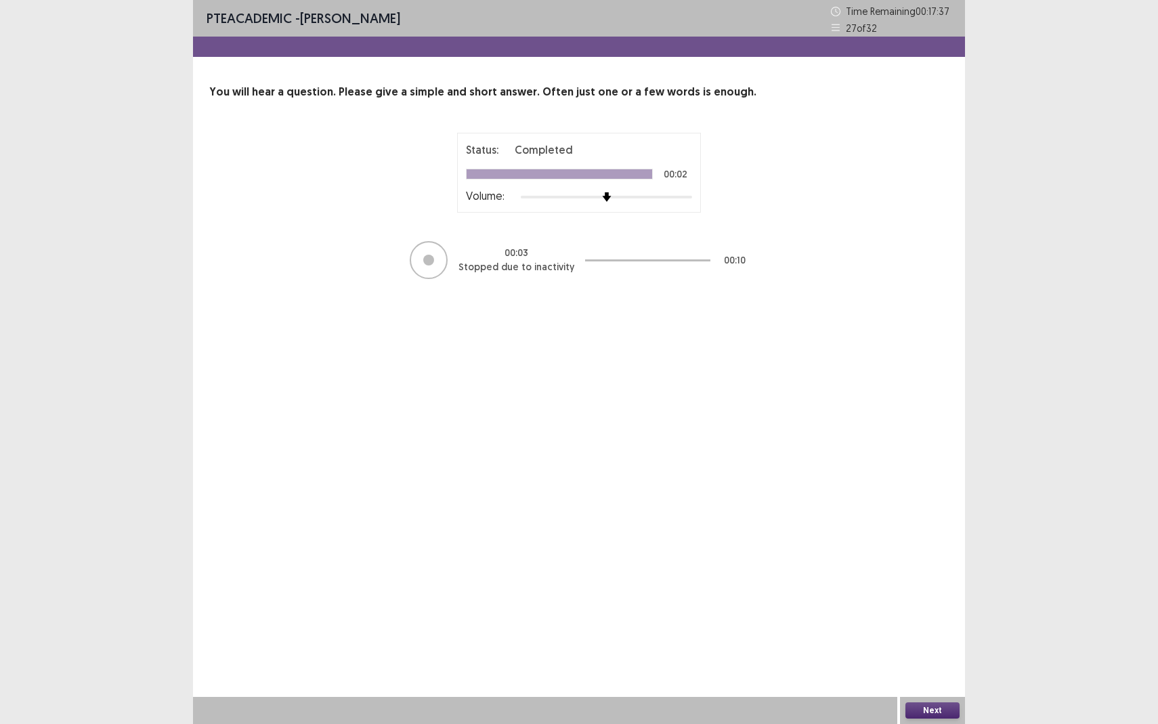
click at [935, 510] on button "Next" at bounding box center [933, 711] width 54 height 16
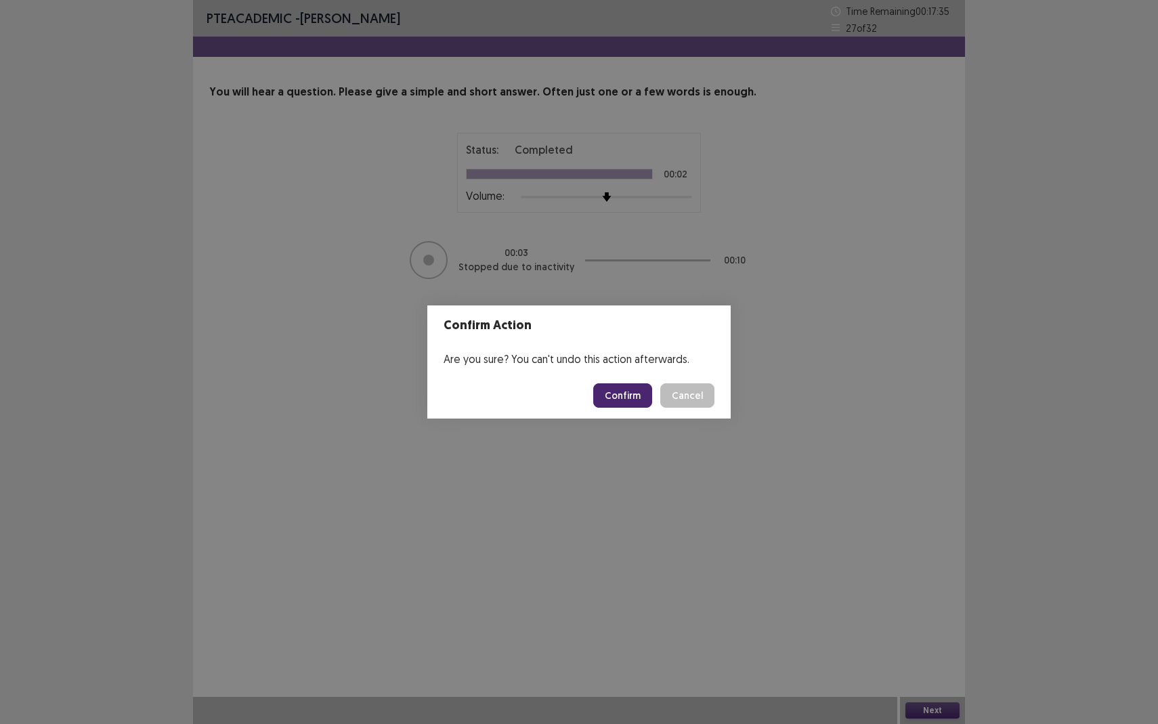
click at [635, 402] on button "Confirm" at bounding box center [622, 395] width 59 height 24
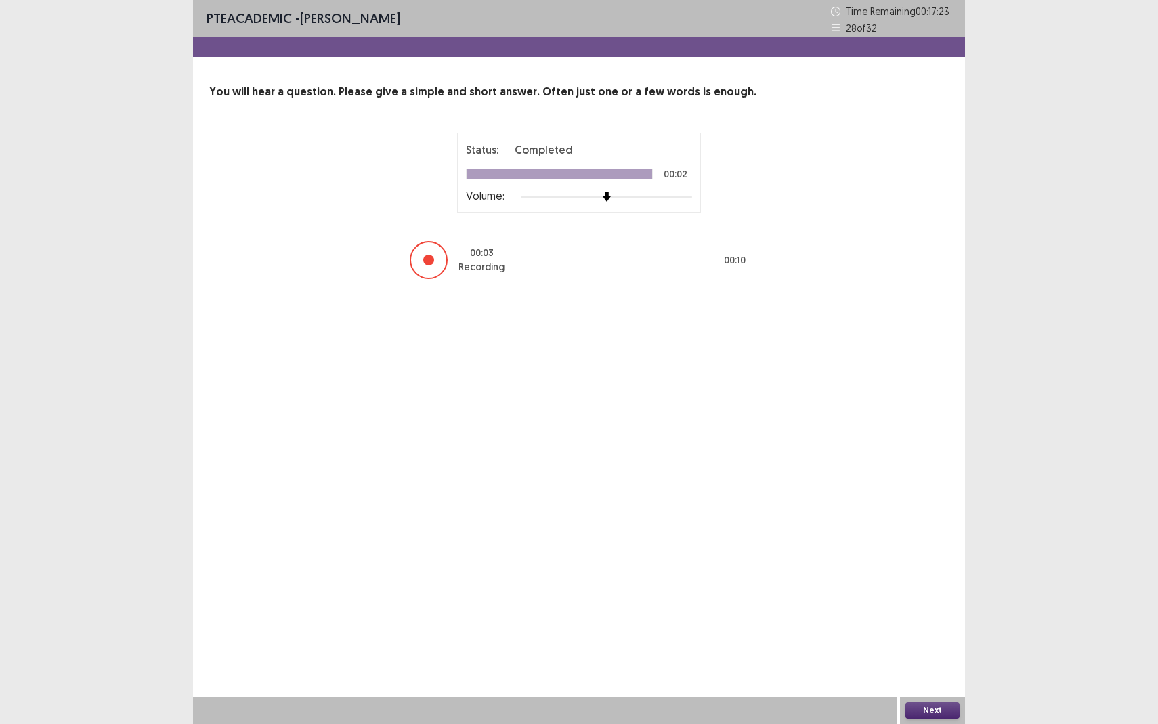
click at [920, 510] on button "Next" at bounding box center [933, 711] width 54 height 16
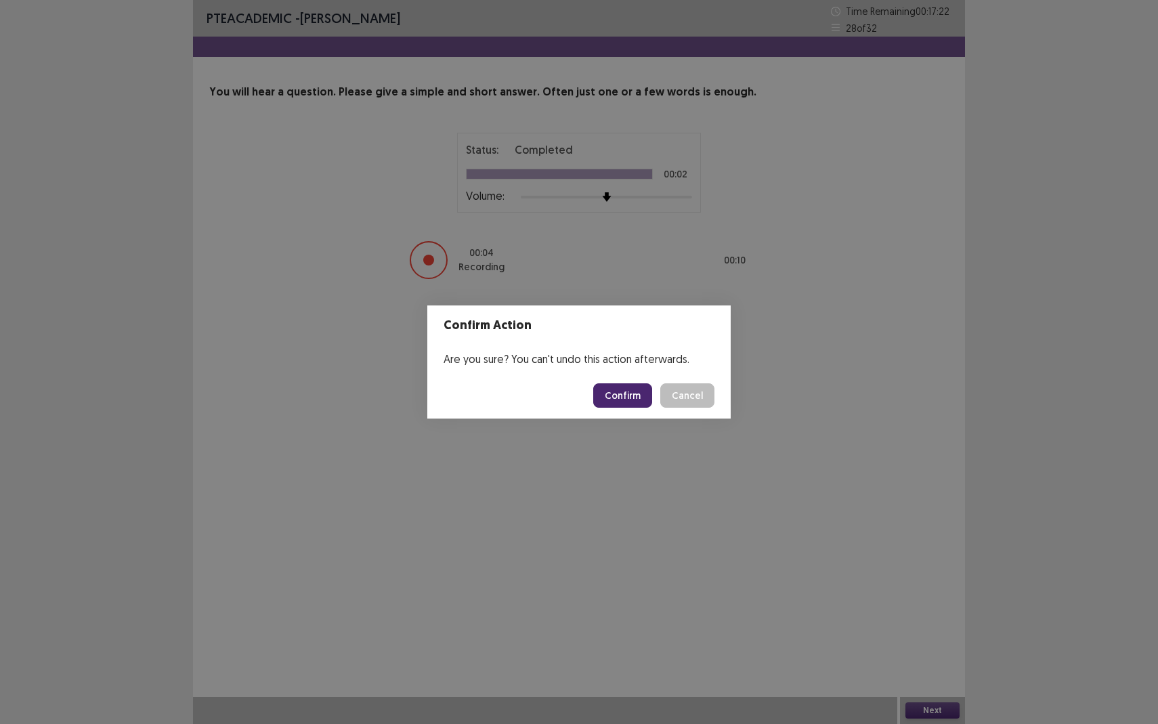
click at [616, 393] on button "Confirm" at bounding box center [622, 395] width 59 height 24
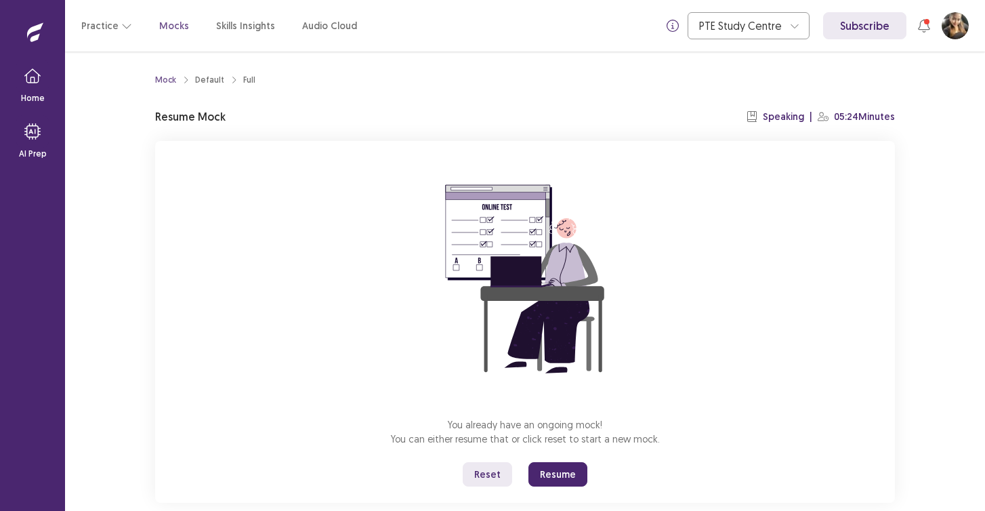
click at [566, 475] on button "Resume" at bounding box center [557, 474] width 59 height 24
click at [560, 477] on button "Resume" at bounding box center [557, 474] width 59 height 24
drag, startPoint x: 558, startPoint y: 469, endPoint x: 551, endPoint y: 469, distance: 7.5
click at [558, 469] on button "Resume" at bounding box center [557, 474] width 59 height 24
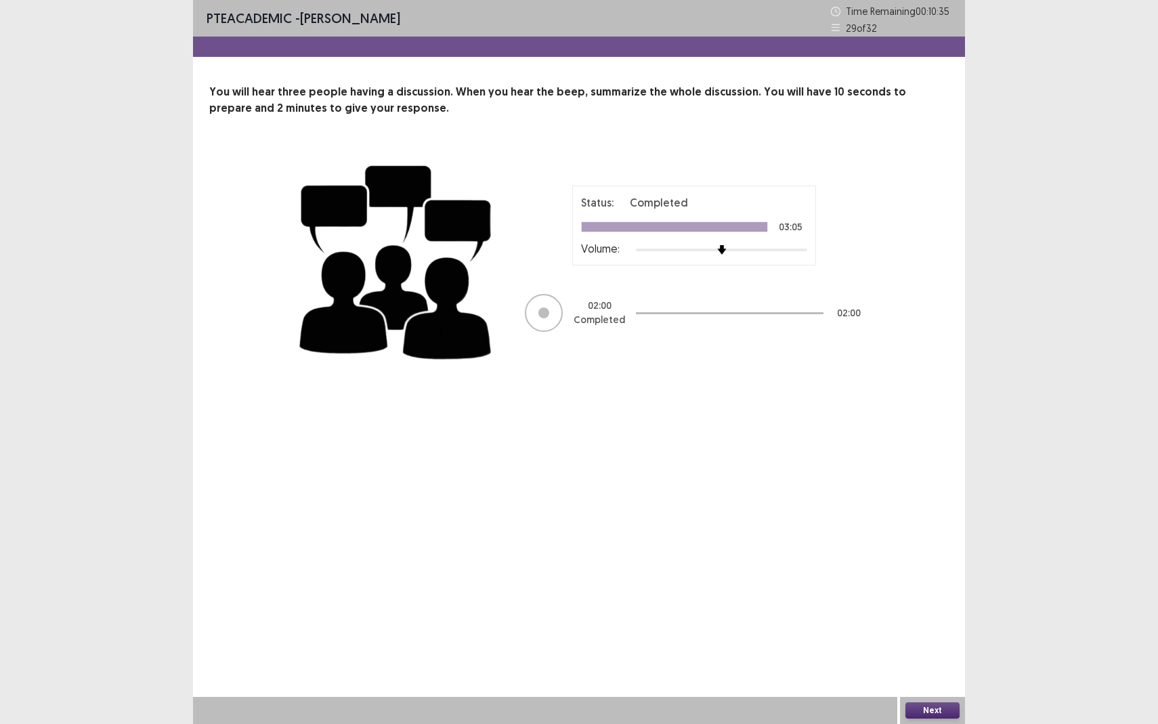
click at [926, 510] on button "Next" at bounding box center [933, 711] width 54 height 16
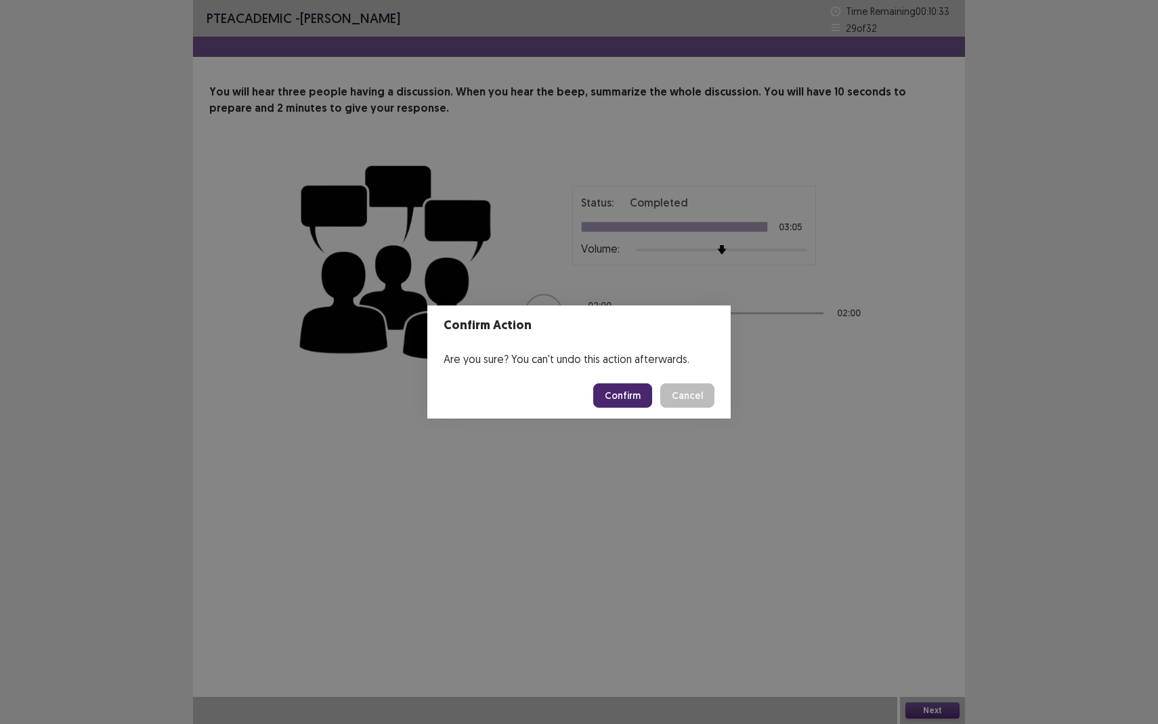
click at [625, 400] on button "Confirm" at bounding box center [622, 395] width 59 height 24
